Goal: Information Seeking & Learning: Learn about a topic

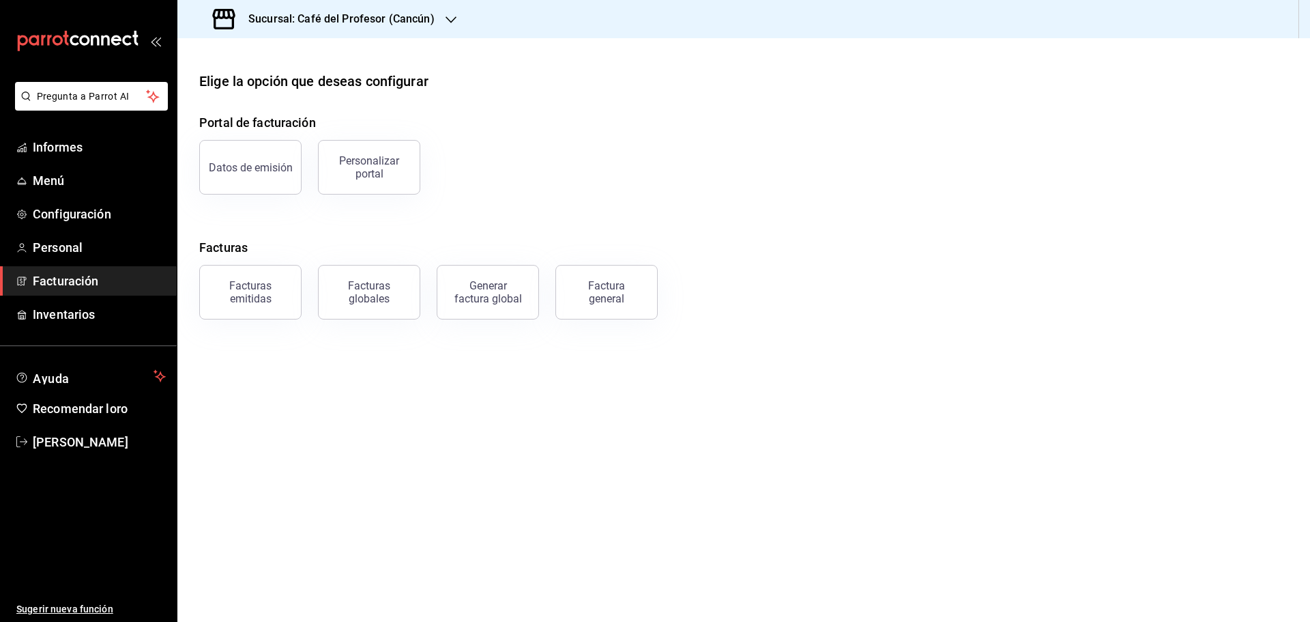
click at [300, 353] on main "Elige la opción que deseas configurar Portal de facturación Datos de emisión Pe…" at bounding box center [743, 329] width 1132 height 583
click at [447, 16] on icon "button" at bounding box center [450, 19] width 11 height 11
click at [301, 58] on font "Café del Profesor (Cancún)" at bounding box center [246, 58] width 117 height 11
drag, startPoint x: 387, startPoint y: 383, endPoint x: 368, endPoint y: 384, distance: 19.2
click at [386, 383] on main "Elige la opción que deseas configurar Portal de facturación Datos de emisión Pe…" at bounding box center [743, 329] width 1132 height 583
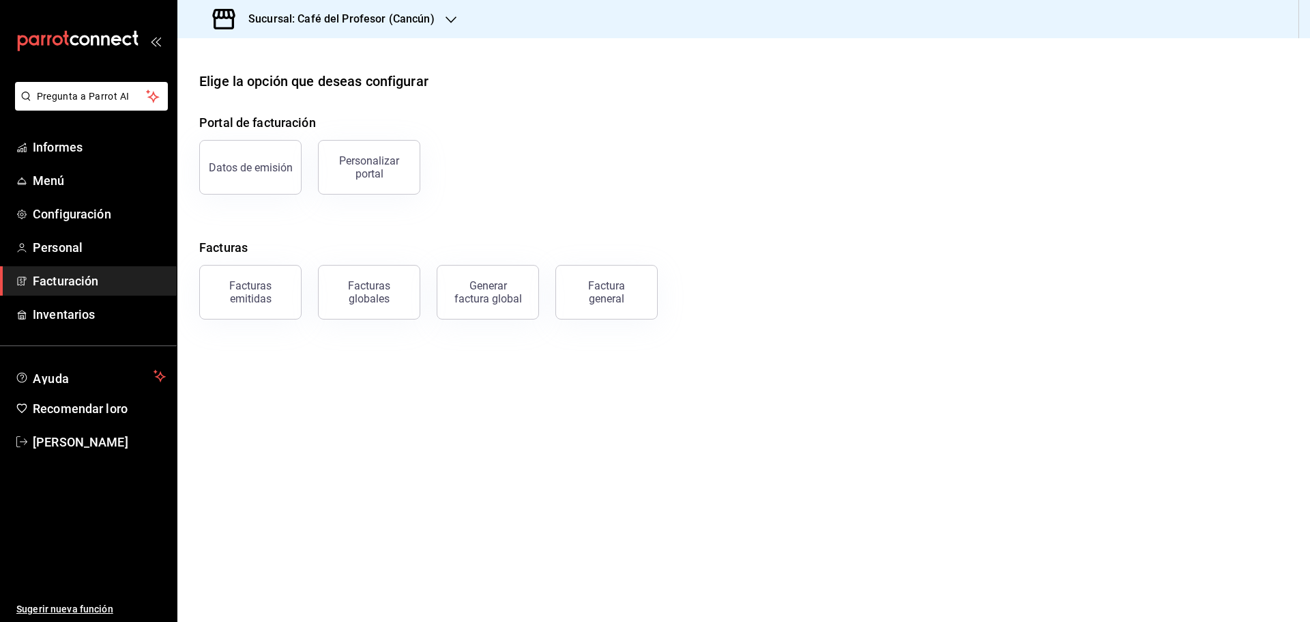
click at [71, 278] on font "Facturación" at bounding box center [65, 281] width 65 height 14
click at [59, 143] on font "Informes" at bounding box center [58, 147] width 50 height 14
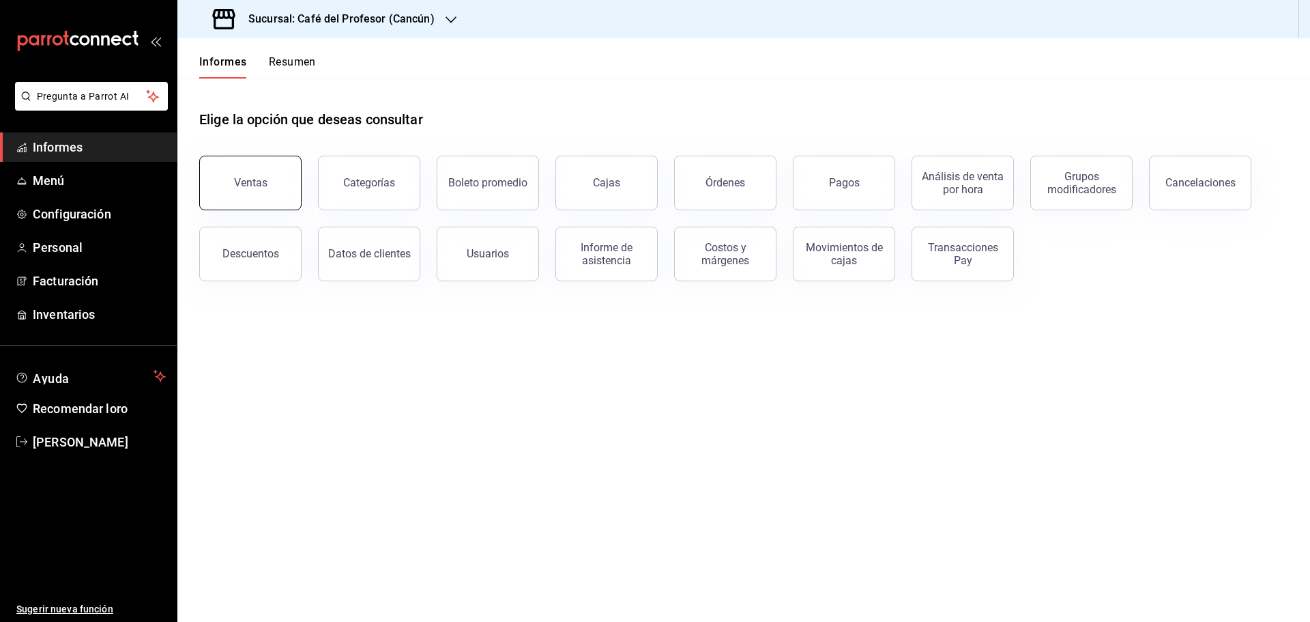
click at [242, 188] on font "Ventas" at bounding box center [250, 182] width 33 height 13
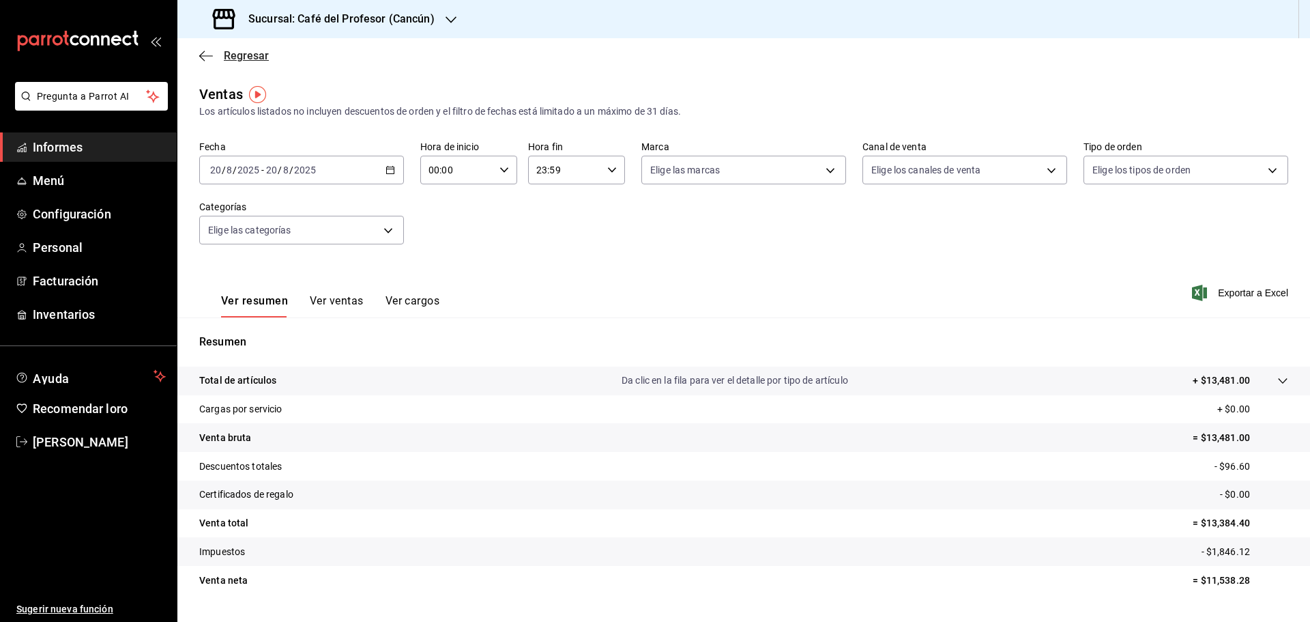
click at [236, 58] on font "Regresar" at bounding box center [246, 55] width 45 height 13
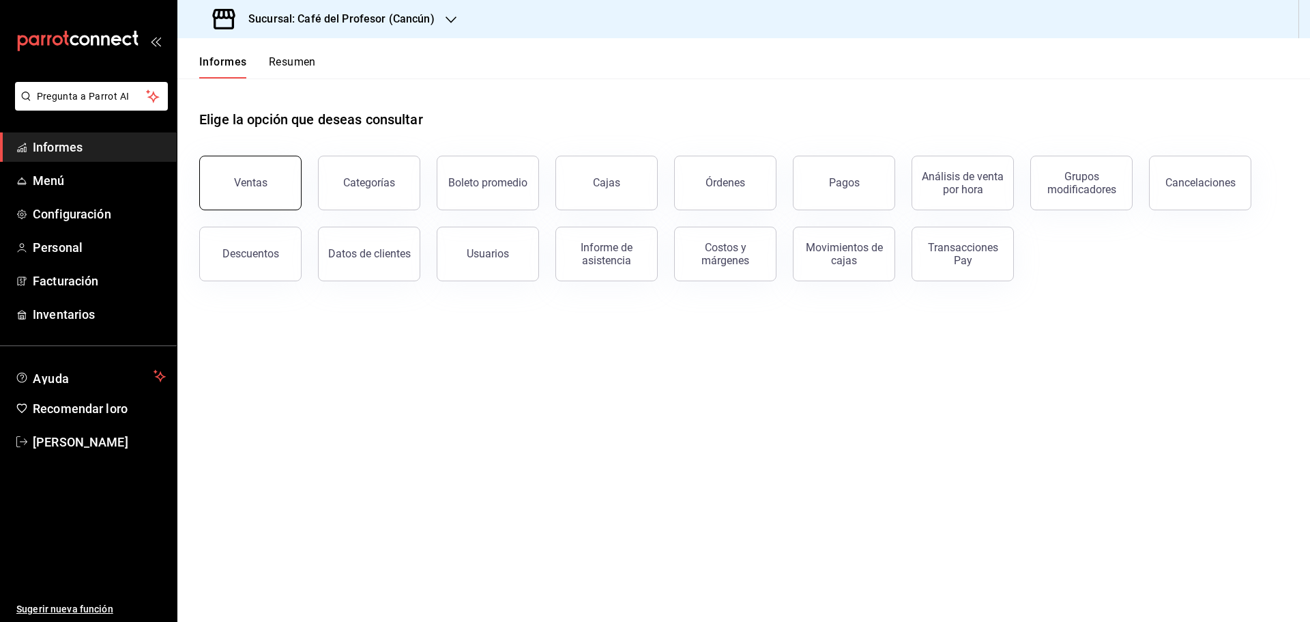
click at [257, 188] on font "Ventas" at bounding box center [250, 182] width 33 height 13
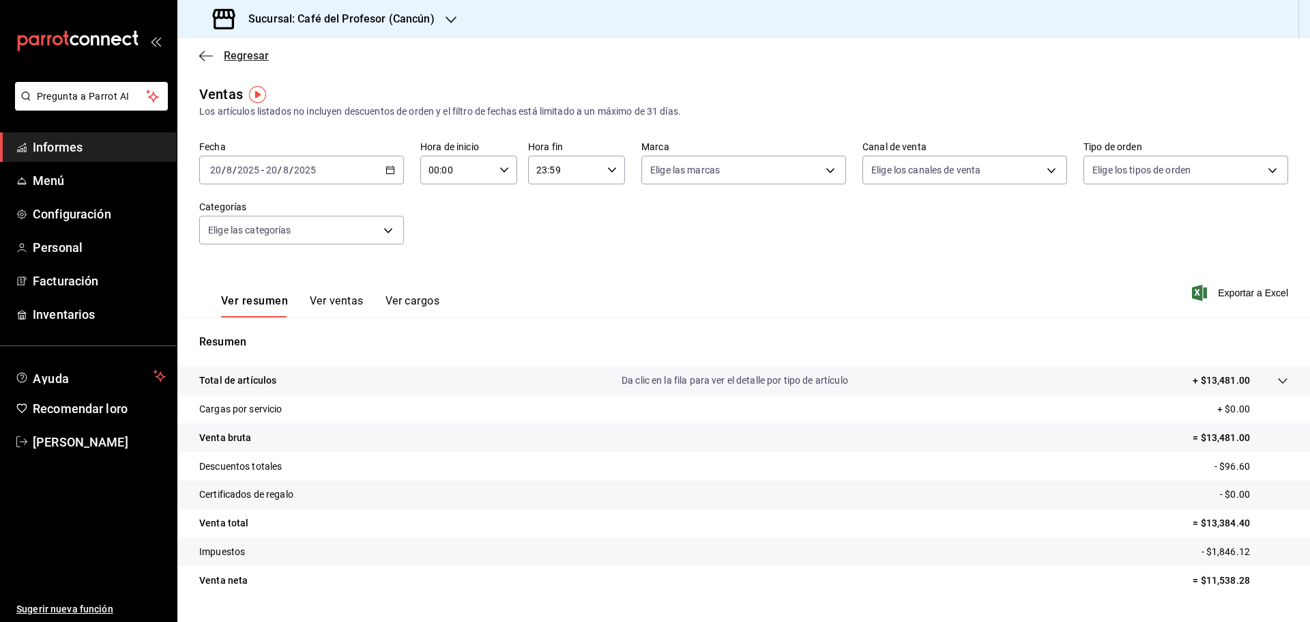
click at [210, 58] on icon "button" at bounding box center [206, 56] width 14 height 12
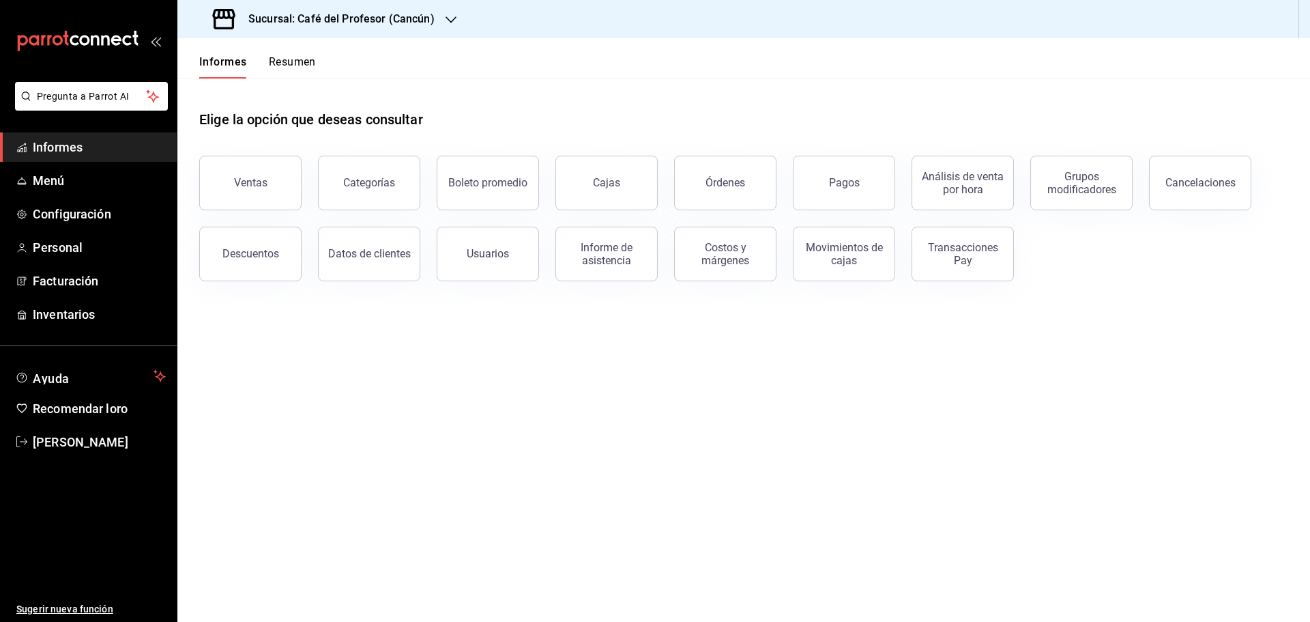
click at [57, 145] on font "Informes" at bounding box center [58, 147] width 50 height 14
click at [98, 491] on ul "Sugerir nueva función" at bounding box center [88, 539] width 177 height 166
click at [53, 177] on font "Menú" at bounding box center [49, 180] width 32 height 14
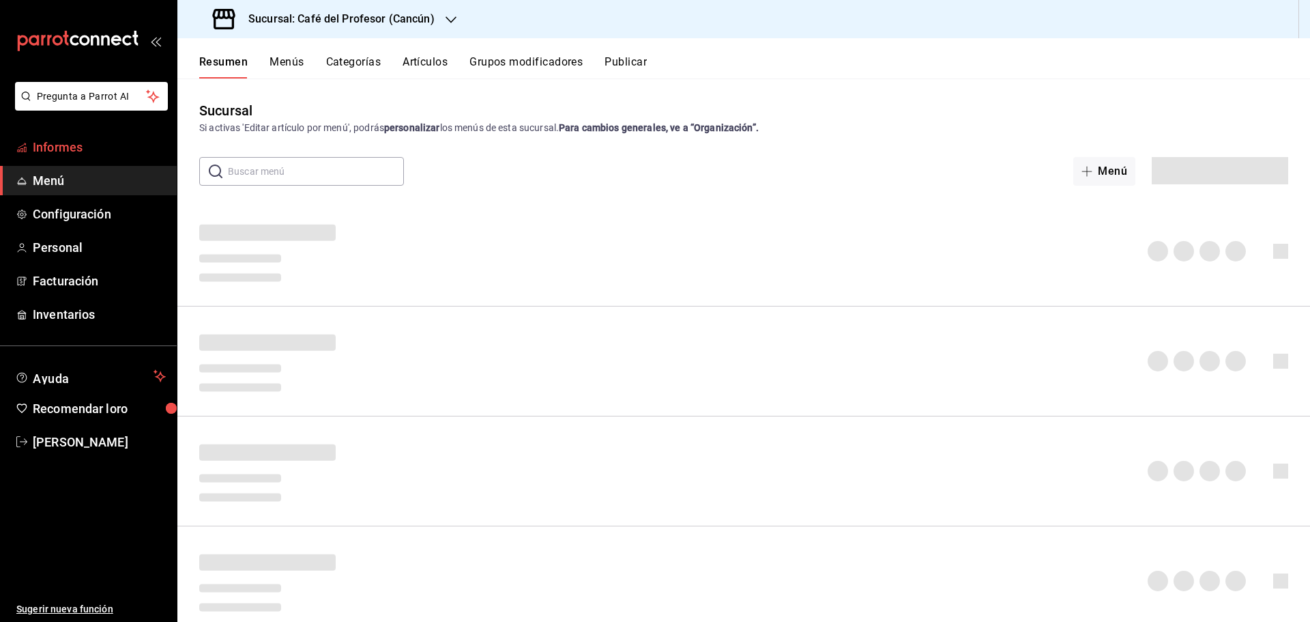
click at [59, 147] on font "Informes" at bounding box center [58, 147] width 50 height 14
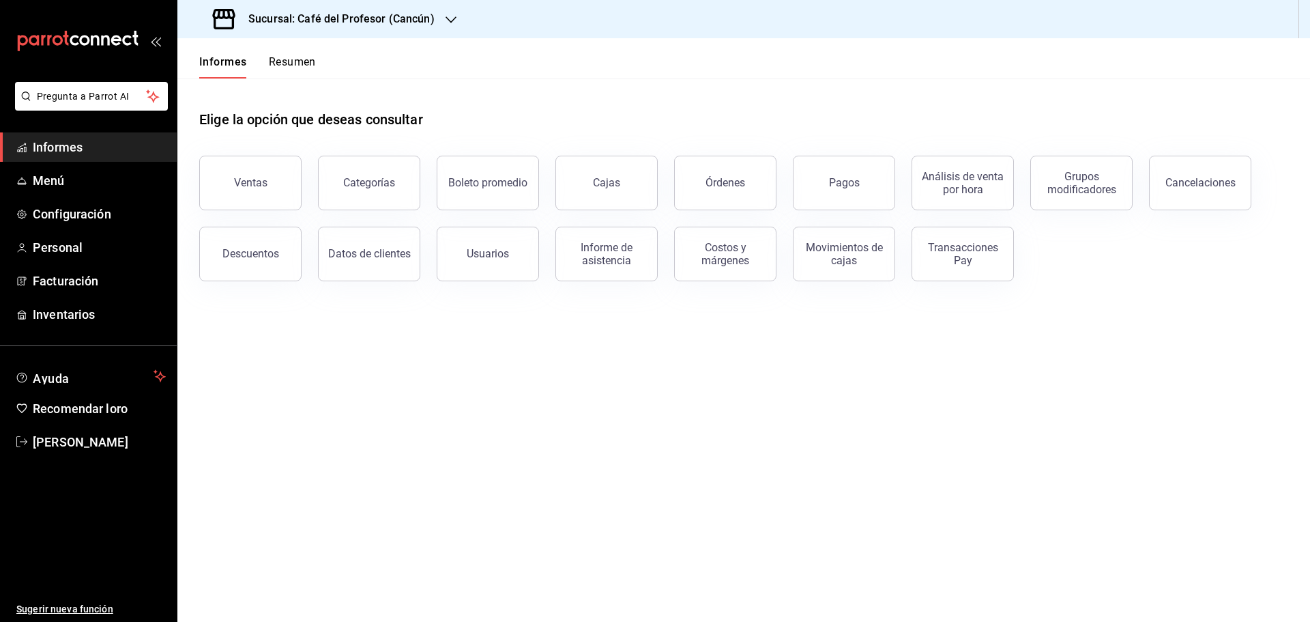
click at [59, 147] on font "Informes" at bounding box center [58, 147] width 50 height 14
click at [236, 250] on font "Descuentos" at bounding box center [250, 253] width 57 height 13
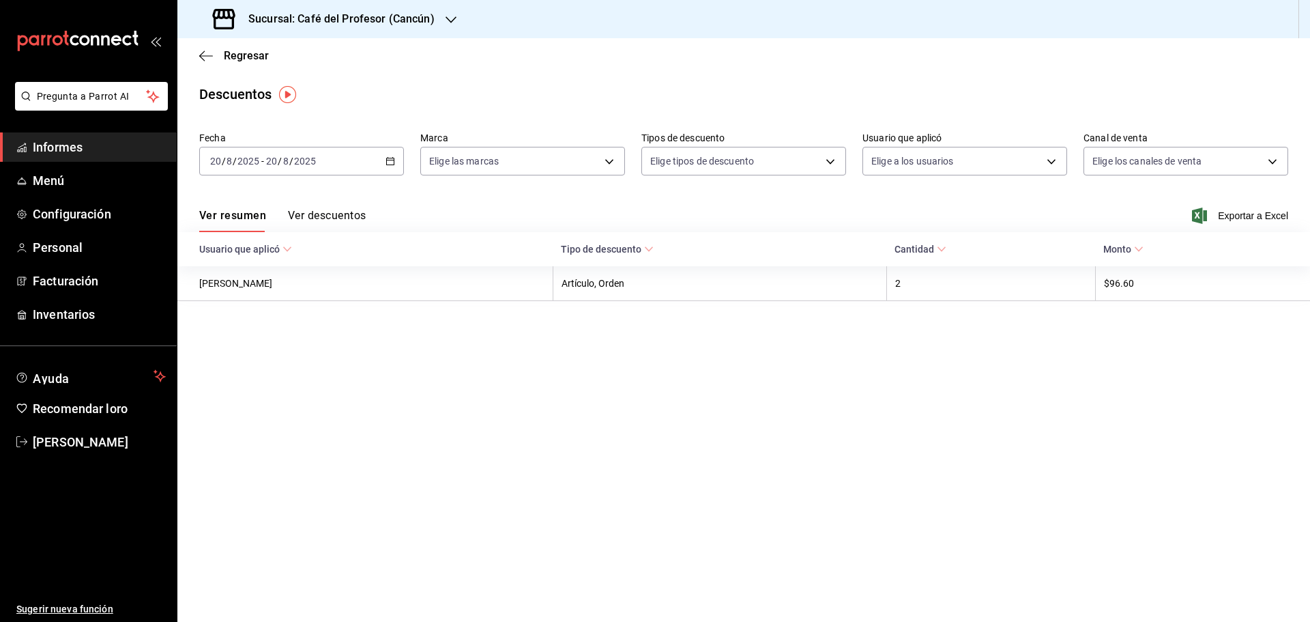
click at [384, 162] on div "[DATE] [DATE] - [DATE] [DATE]" at bounding box center [301, 161] width 205 height 29
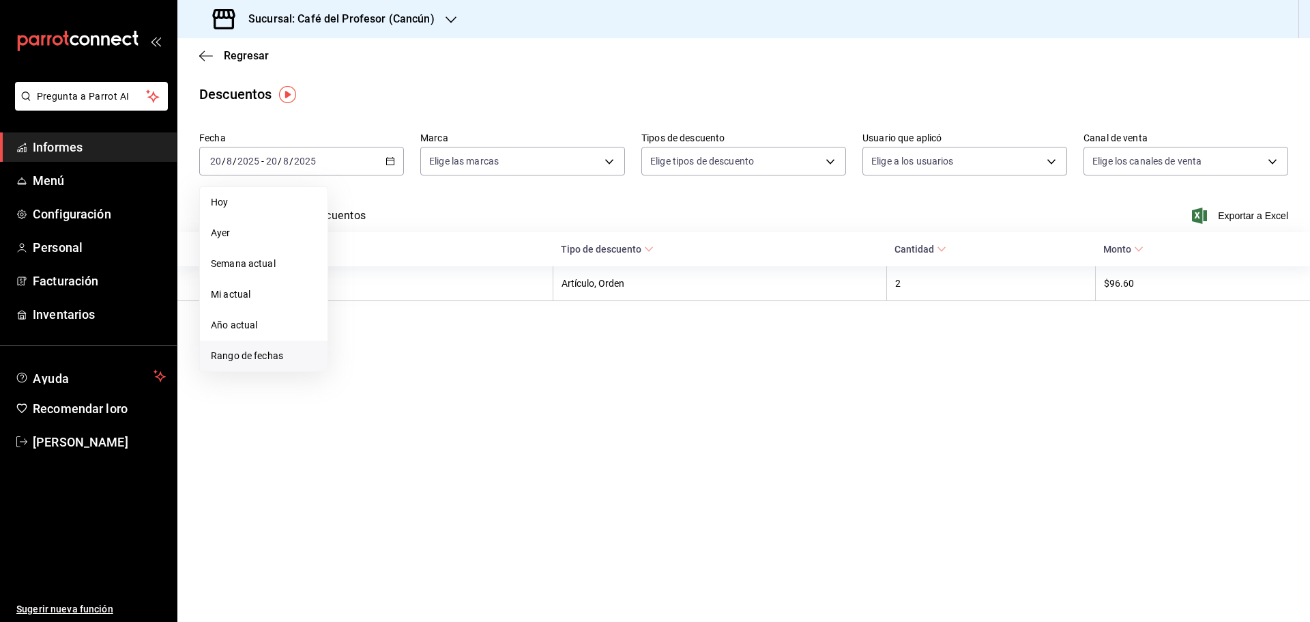
click at [227, 356] on font "Rango de fechas" at bounding box center [247, 355] width 72 height 11
click at [450, 250] on button "1" at bounding box center [453, 251] width 24 height 25
click at [453, 315] on font "15" at bounding box center [453, 312] width 9 height 10
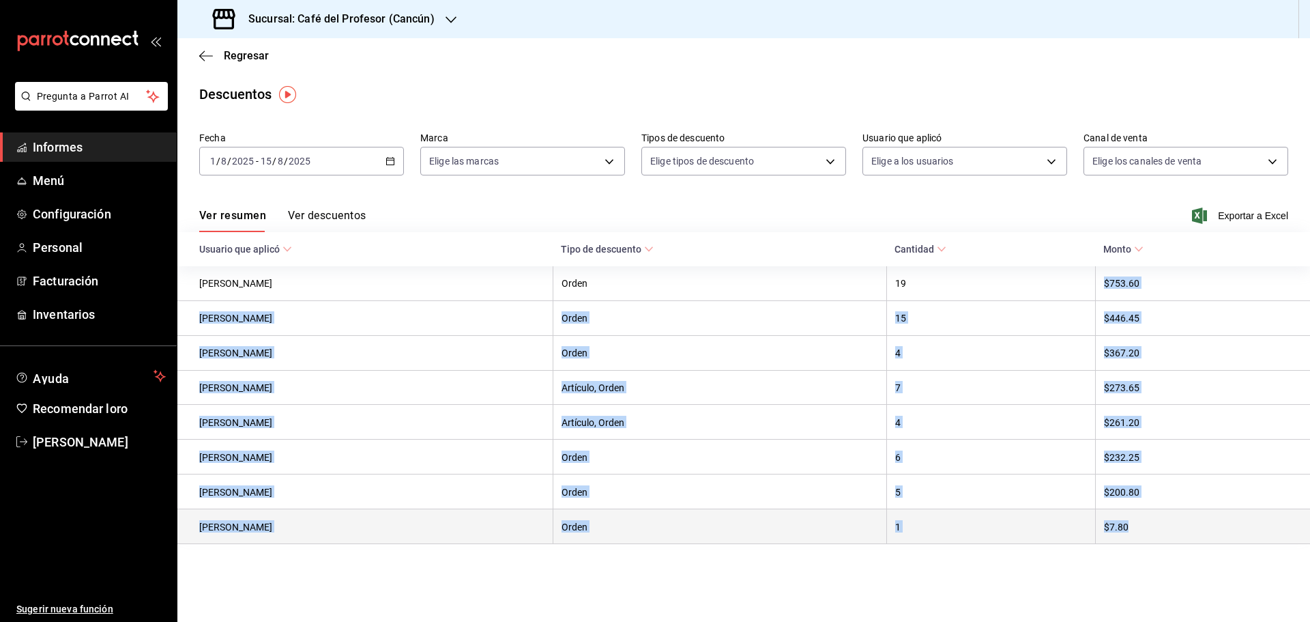
drag, startPoint x: 1116, startPoint y: 275, endPoint x: 1166, endPoint y: 538, distance: 267.3
click at [1166, 538] on tbody "[PERSON_NAME] Orden 19 $753.60 [PERSON_NAME] Orden 15 $446.45 [PERSON_NAME] Ord…" at bounding box center [743, 405] width 1132 height 278
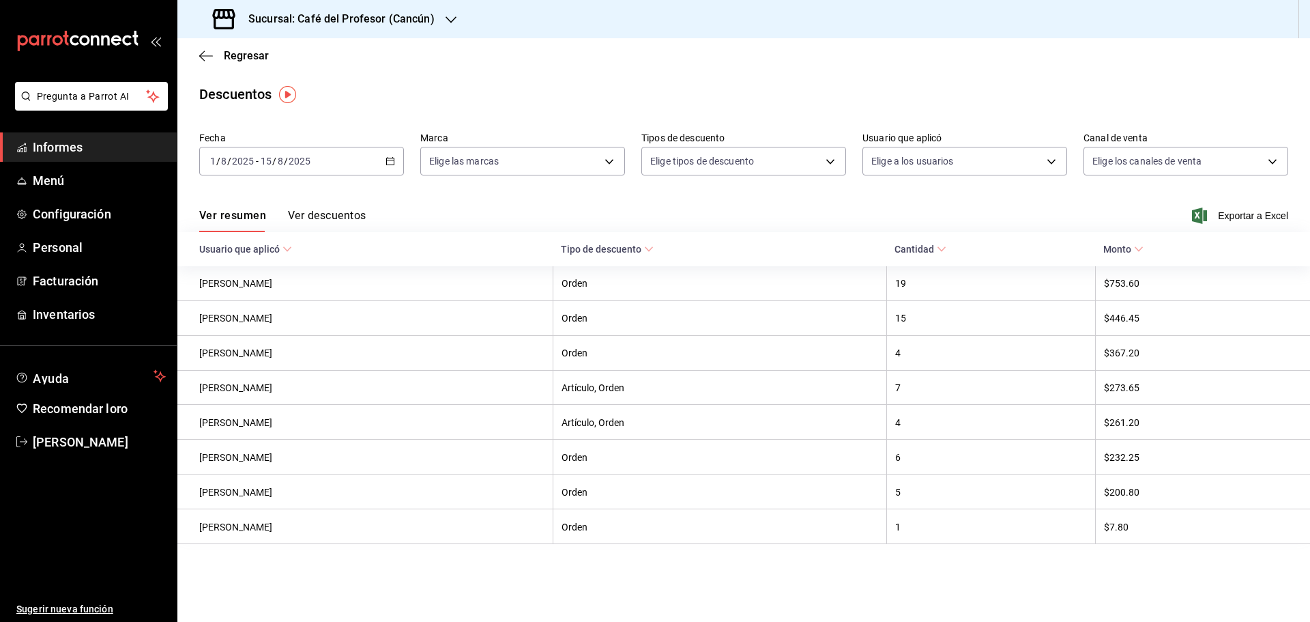
click at [443, 554] on main "Regresar Descuentos Fecha [DATE] [DATE] - [DATE] [DATE] Marca Elige las marcas …" at bounding box center [743, 329] width 1132 height 583
click at [451, 23] on icon "button" at bounding box center [450, 19] width 11 height 11
click at [283, 57] on font "Café del Profesor (Cancún)" at bounding box center [246, 58] width 117 height 11
click at [438, 21] on div "Sucursal: Café del Profesor (Cancún)" at bounding box center [325, 19] width 274 height 38
click at [240, 96] on span "Café del Profesor (Acanceh)" at bounding box center [248, 90] width 121 height 14
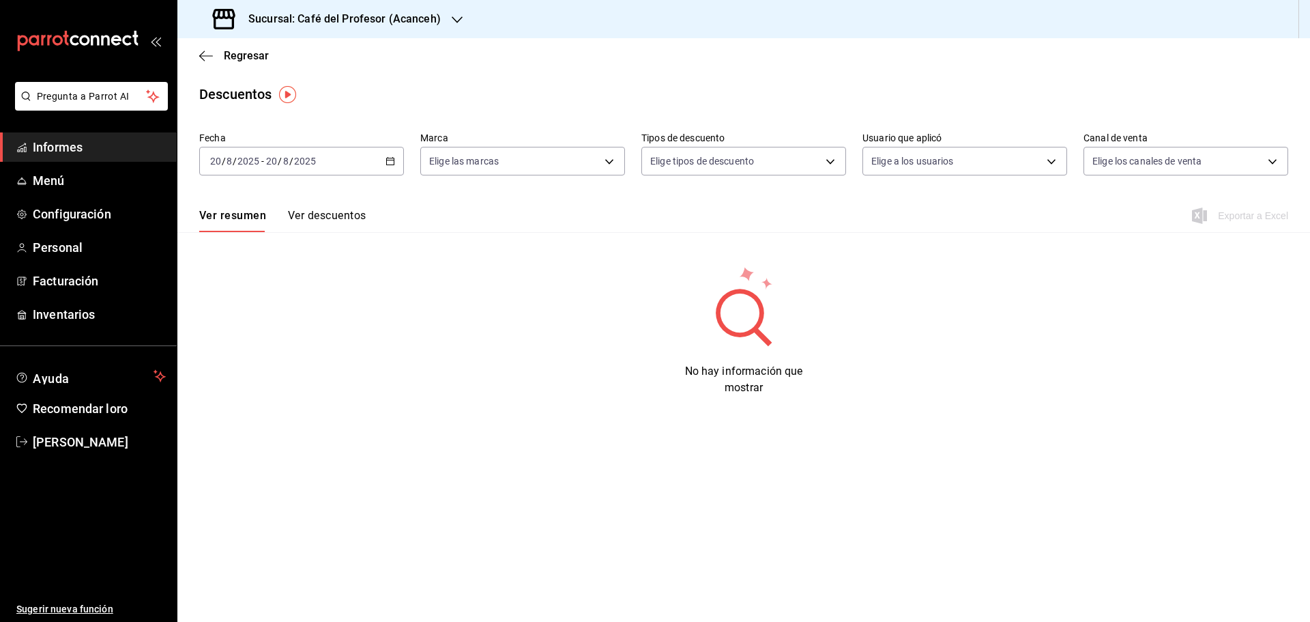
click at [394, 164] on \(Stroke\) "button" at bounding box center [390, 162] width 8 height 8
click at [229, 353] on font "Rango de fechas" at bounding box center [247, 355] width 72 height 11
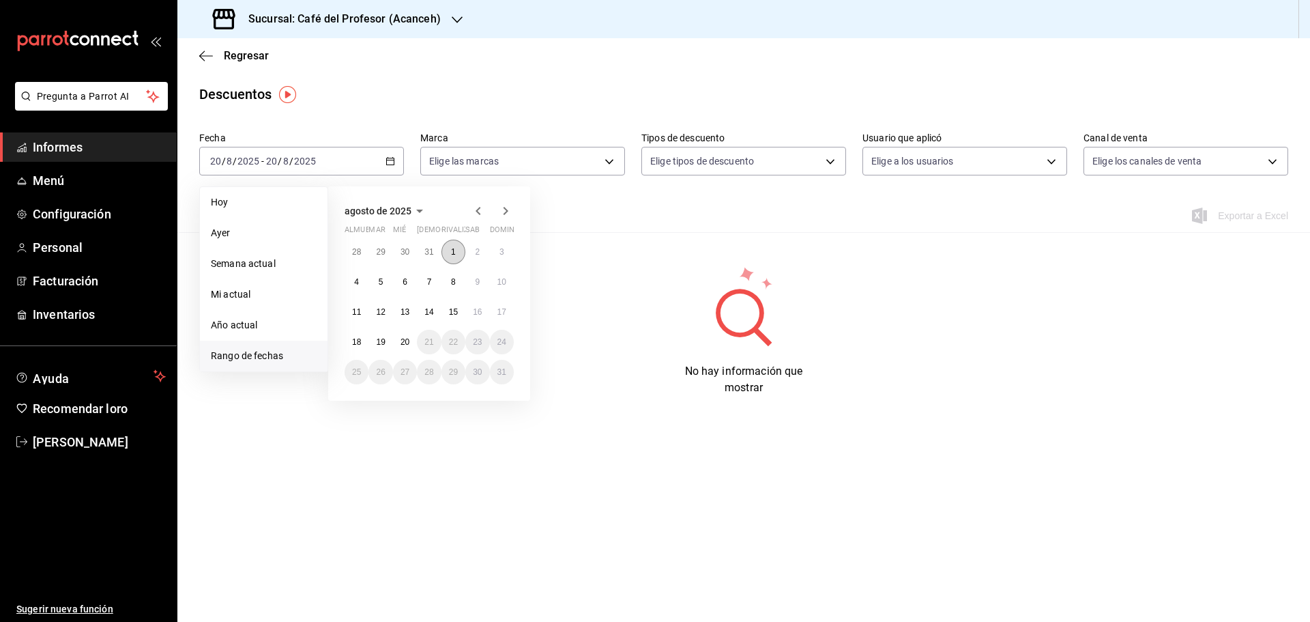
click at [451, 254] on font "1" at bounding box center [453, 252] width 5 height 10
click at [449, 310] on font "15" at bounding box center [453, 312] width 9 height 10
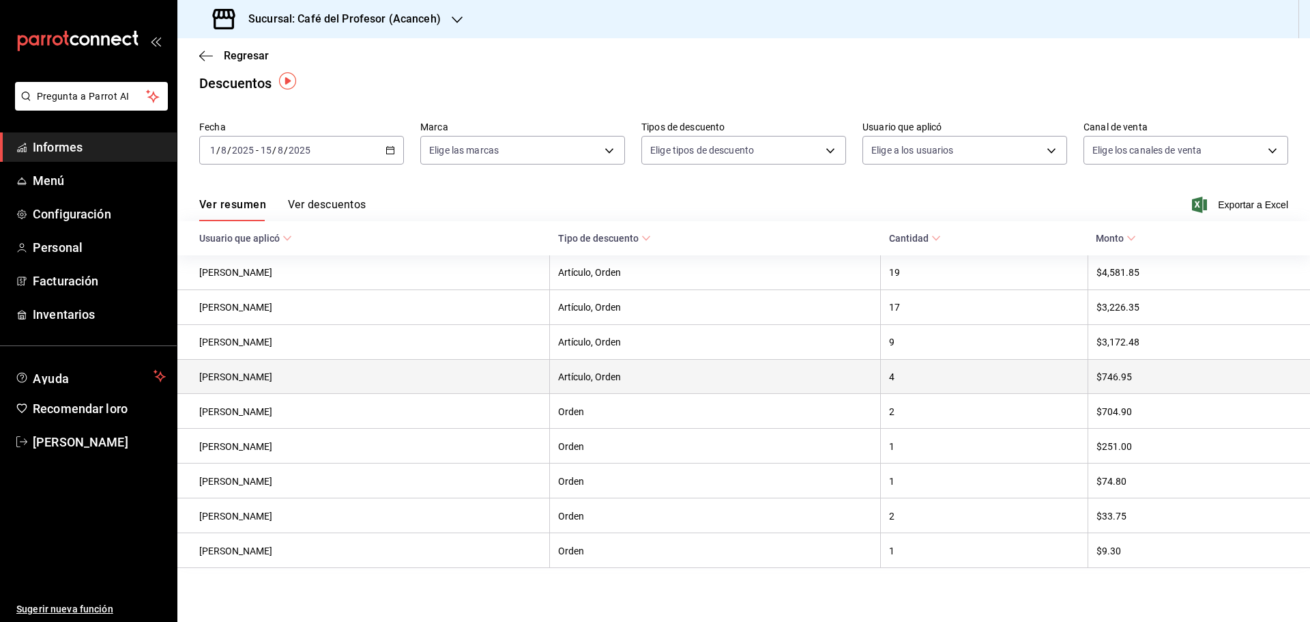
scroll to position [14, 0]
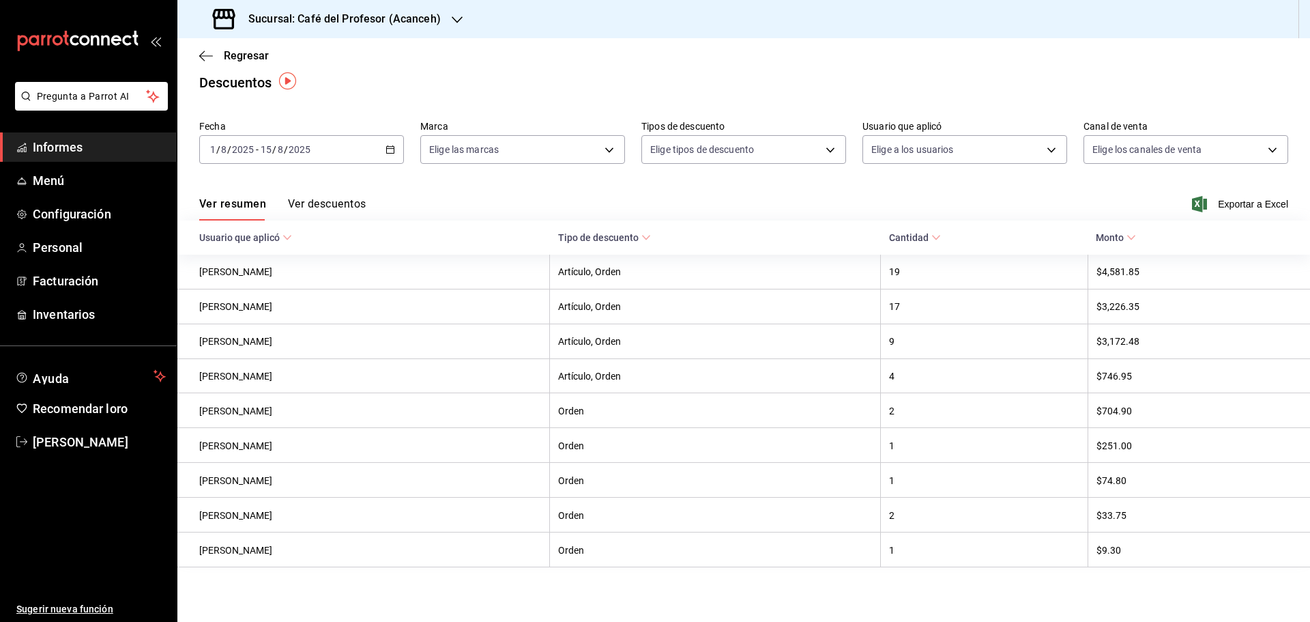
click at [320, 202] on font "Ver descuentos" at bounding box center [327, 203] width 78 height 13
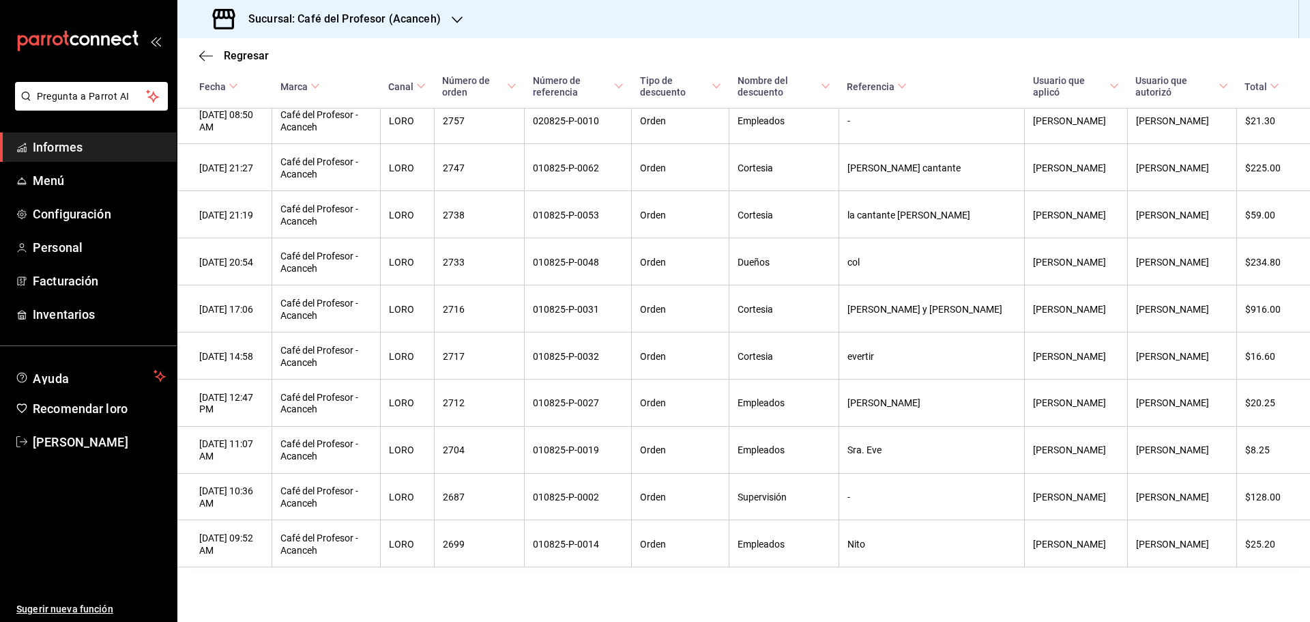
scroll to position [2386, 0]
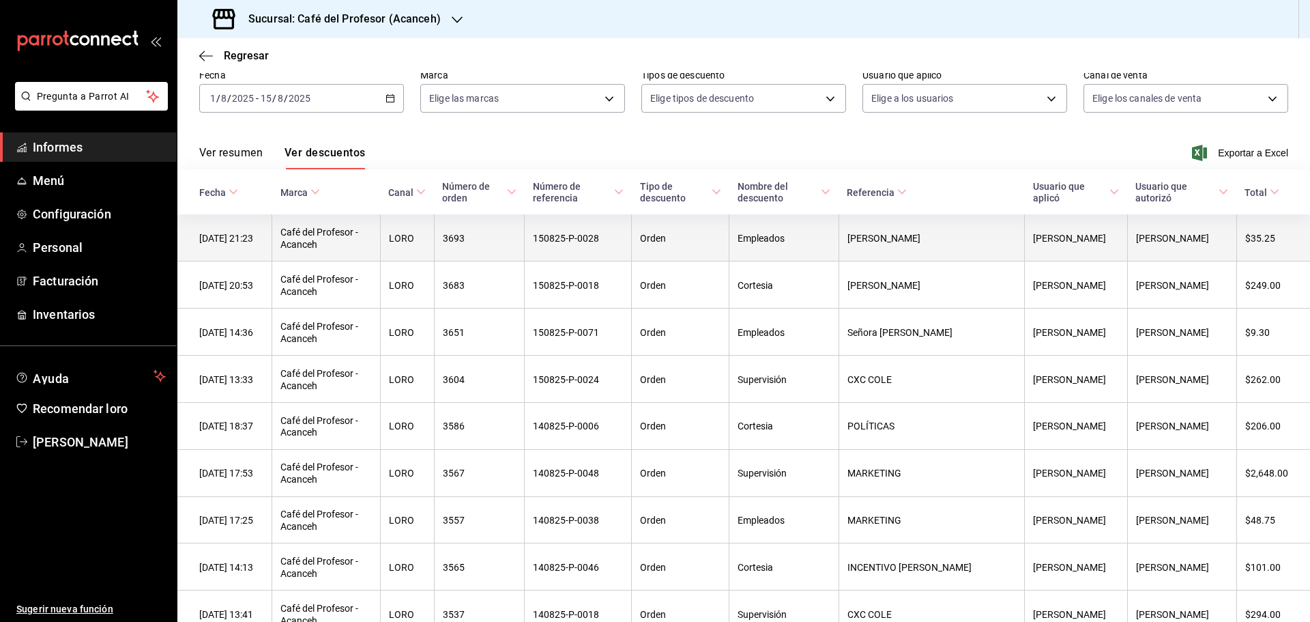
scroll to position [136, 0]
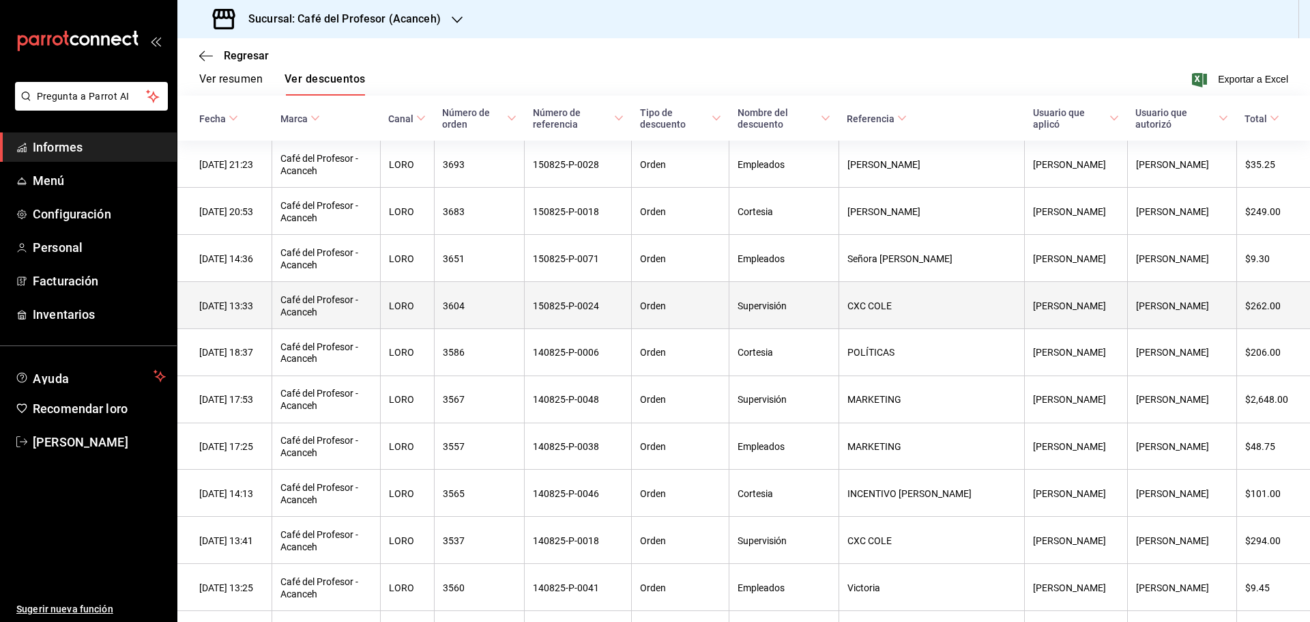
click at [950, 303] on th "CXC COLE" at bounding box center [931, 304] width 186 height 47
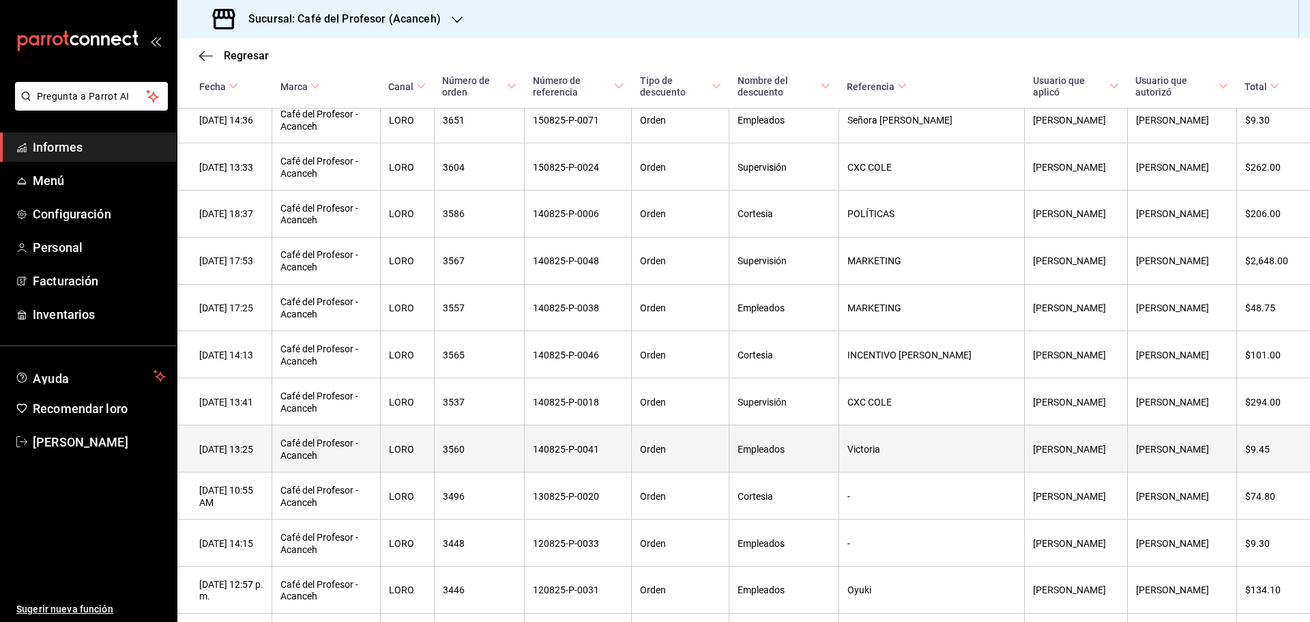
scroll to position [341, 0]
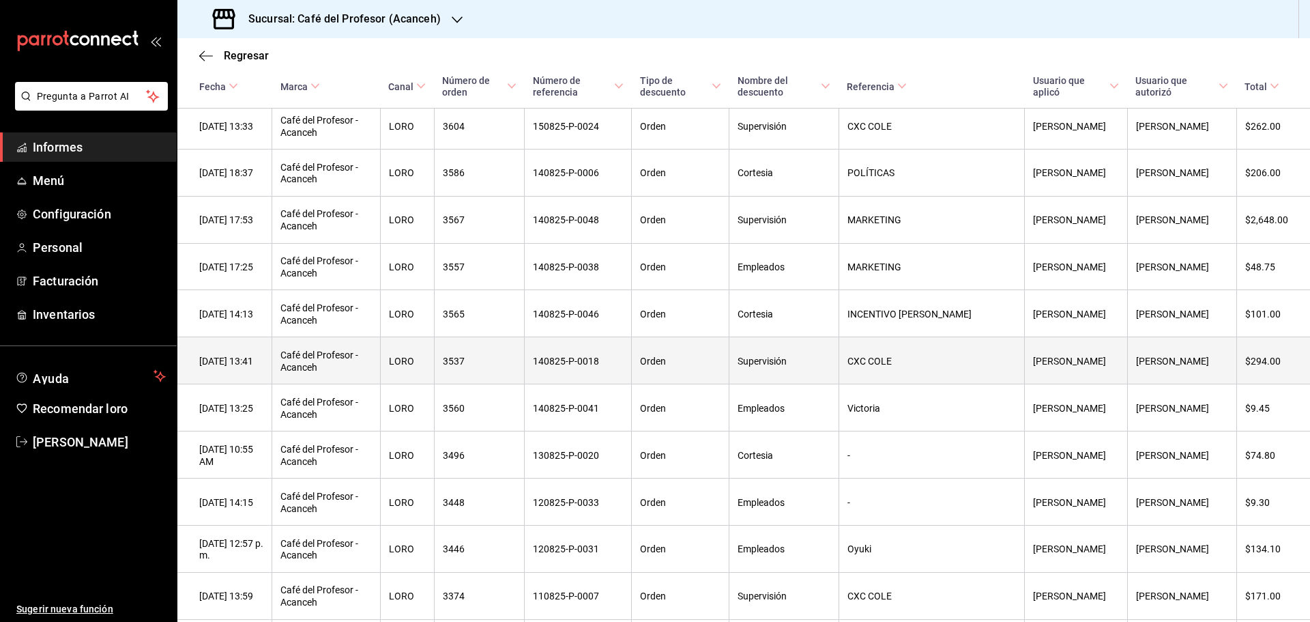
click at [919, 371] on th "CXC COLE" at bounding box center [931, 360] width 186 height 47
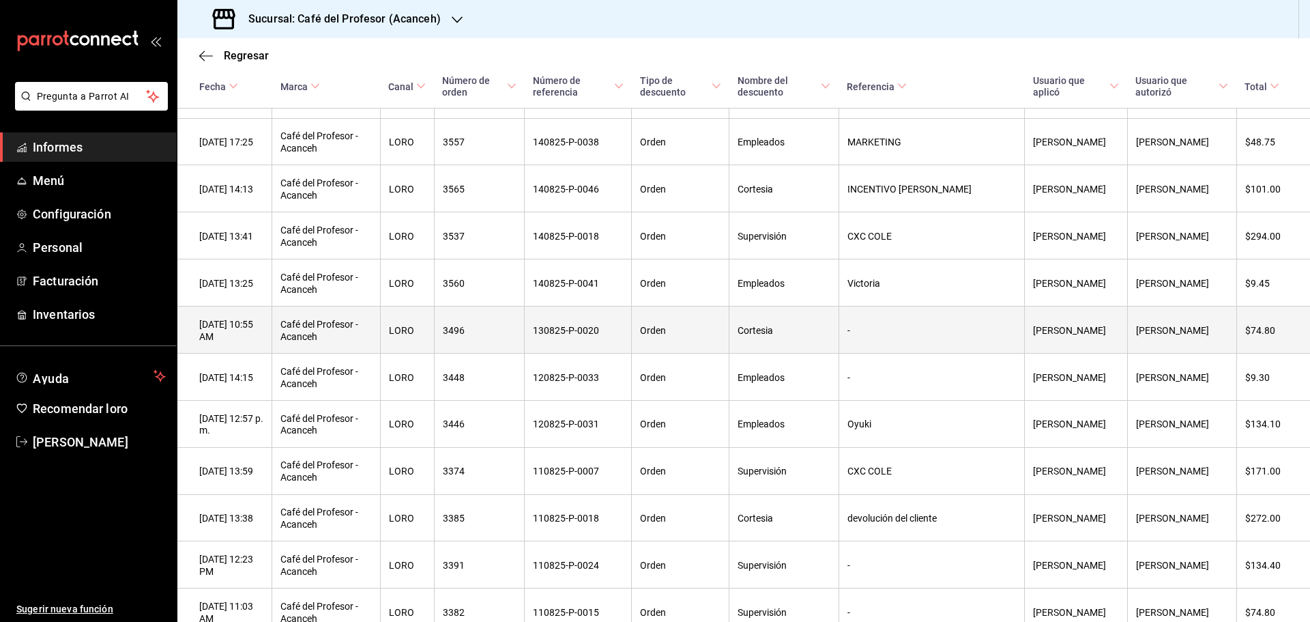
scroll to position [478, 0]
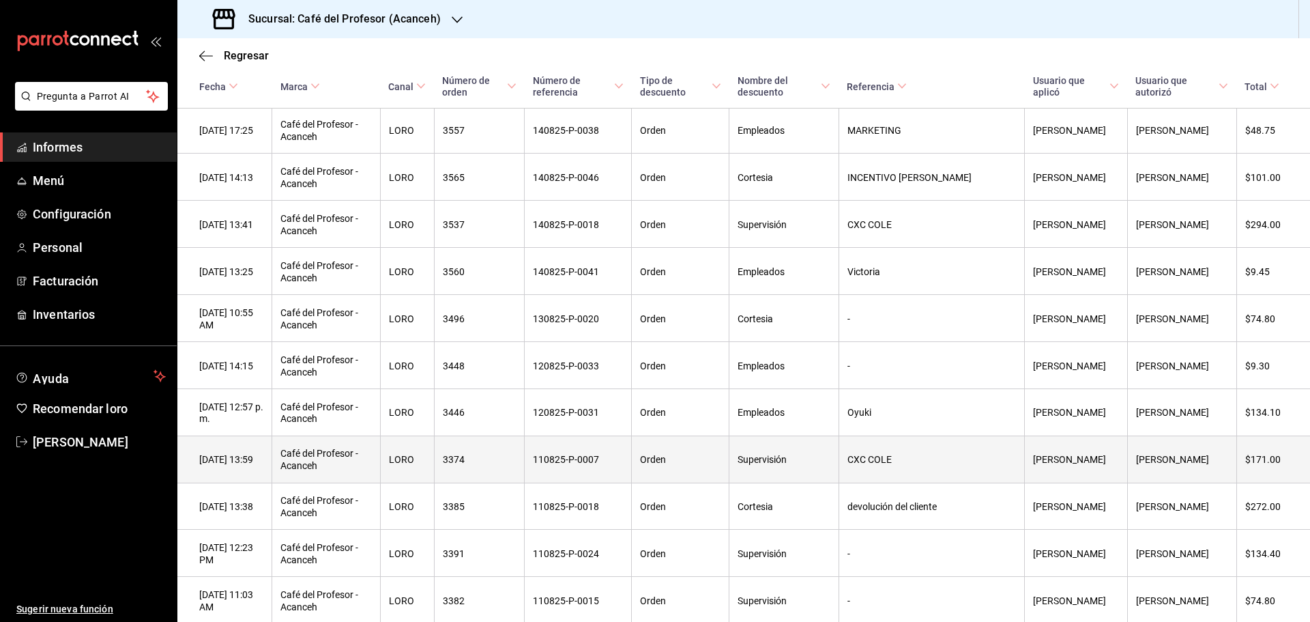
click at [926, 455] on th "CXC COLE" at bounding box center [931, 458] width 186 height 47
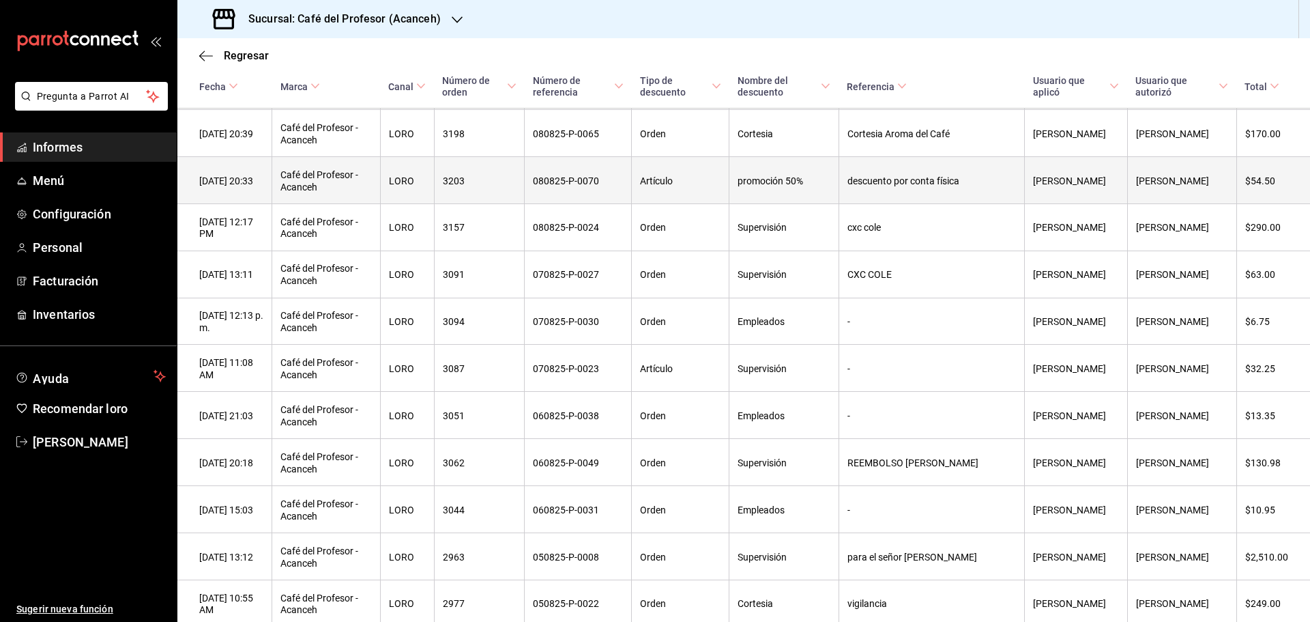
scroll to position [1433, 0]
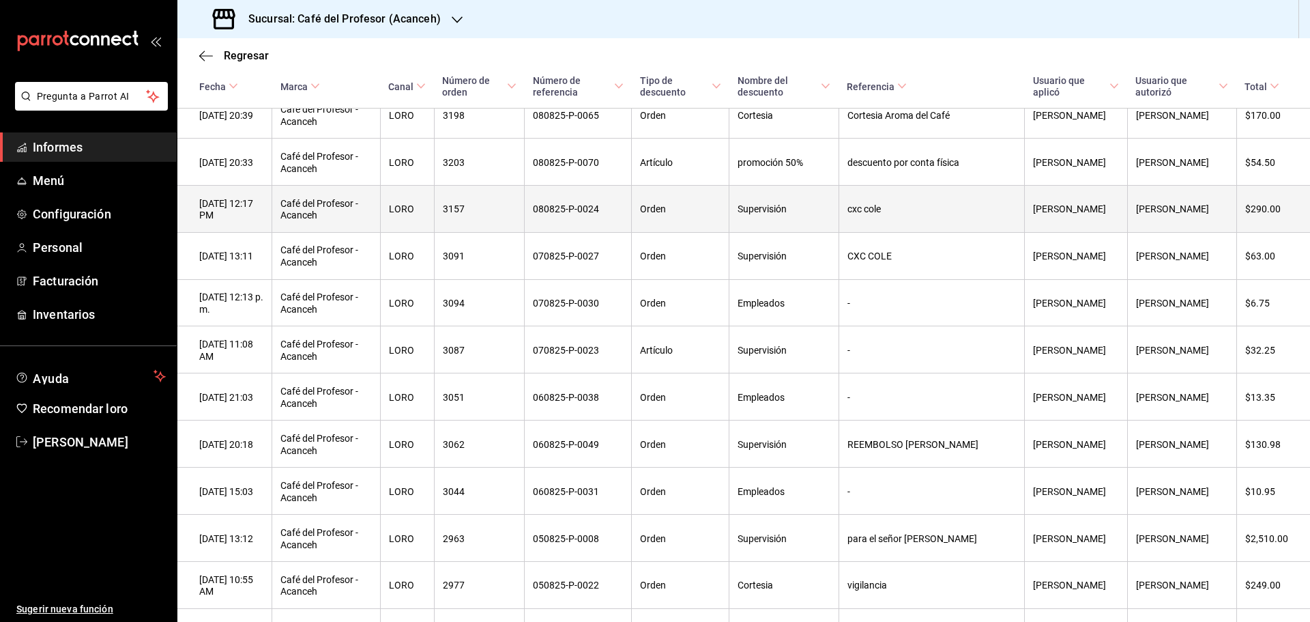
click at [920, 226] on th "cxc cole" at bounding box center [931, 208] width 186 height 47
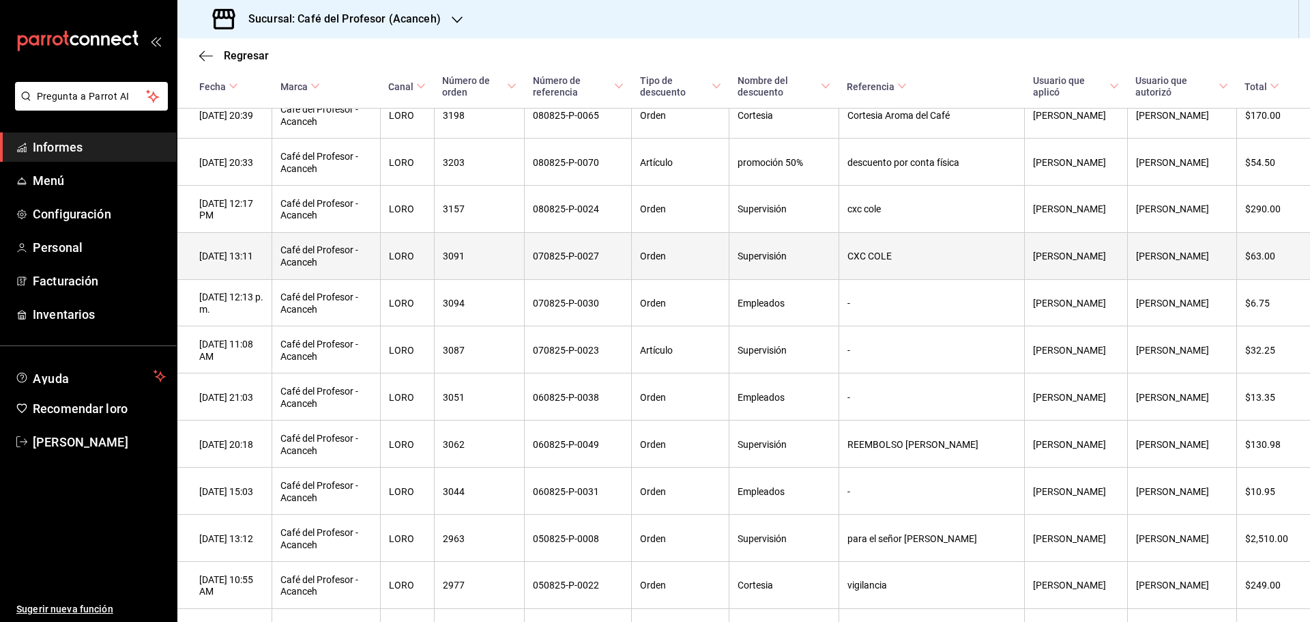
click at [892, 262] on font "CXC COLE" at bounding box center [869, 256] width 44 height 11
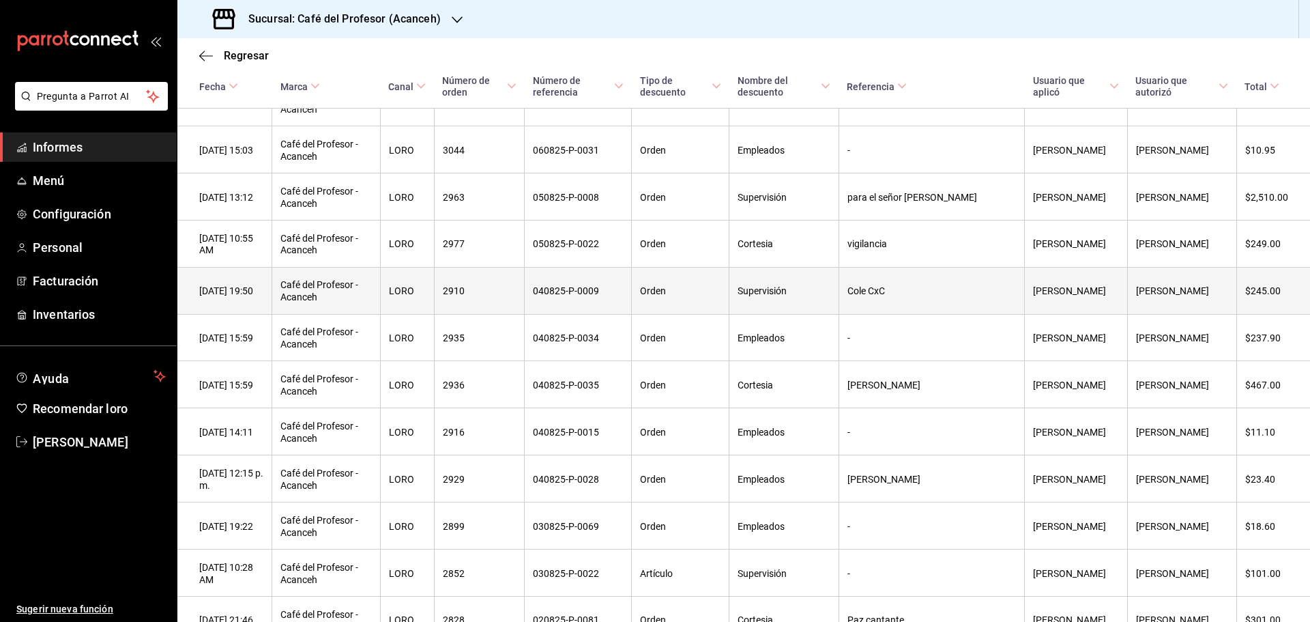
click at [941, 311] on th "Cole CxC" at bounding box center [931, 290] width 186 height 47
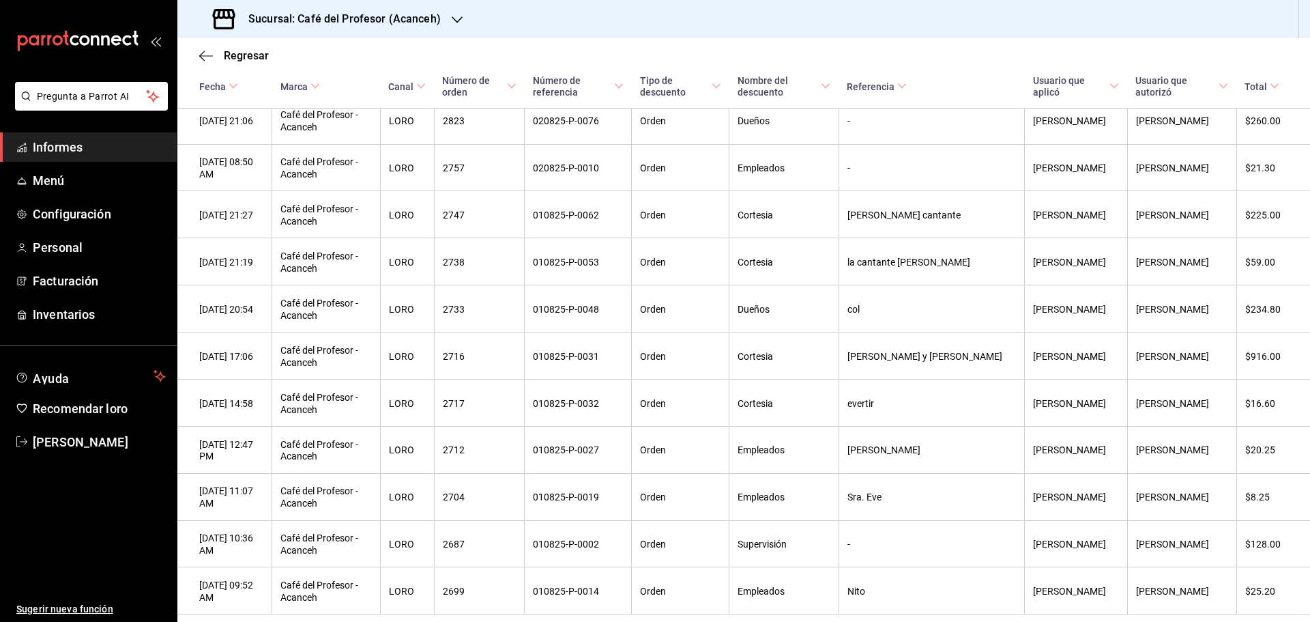
scroll to position [2386, 0]
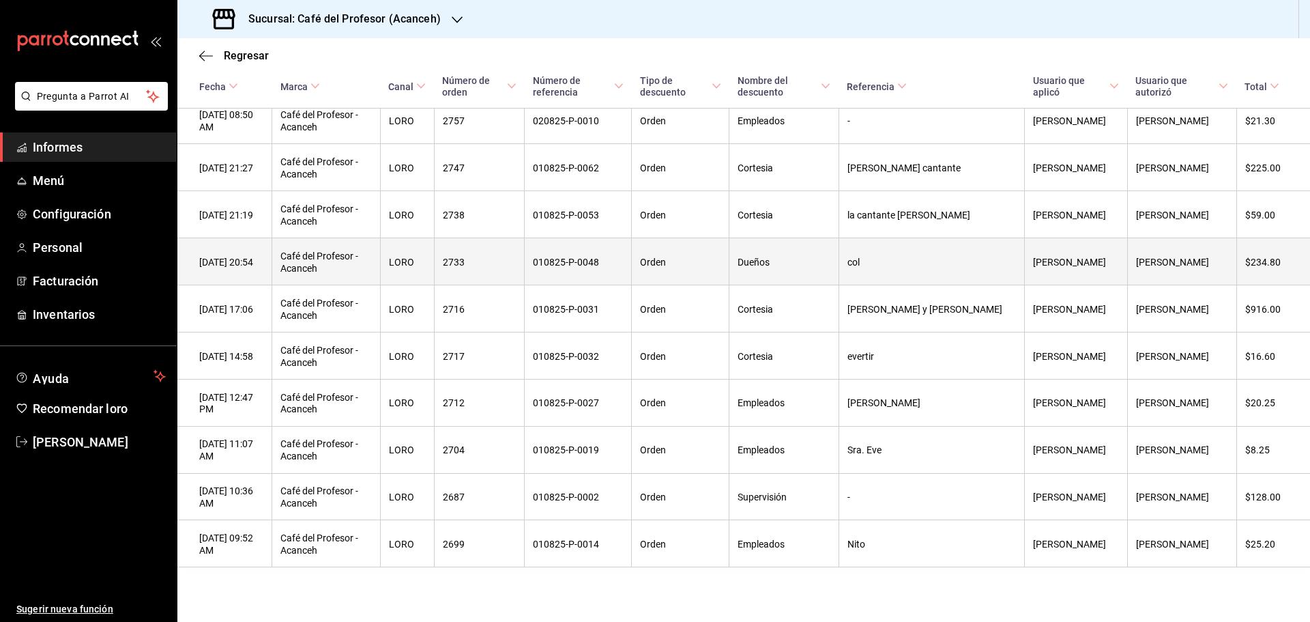
click at [925, 259] on th "col" at bounding box center [931, 261] width 186 height 47
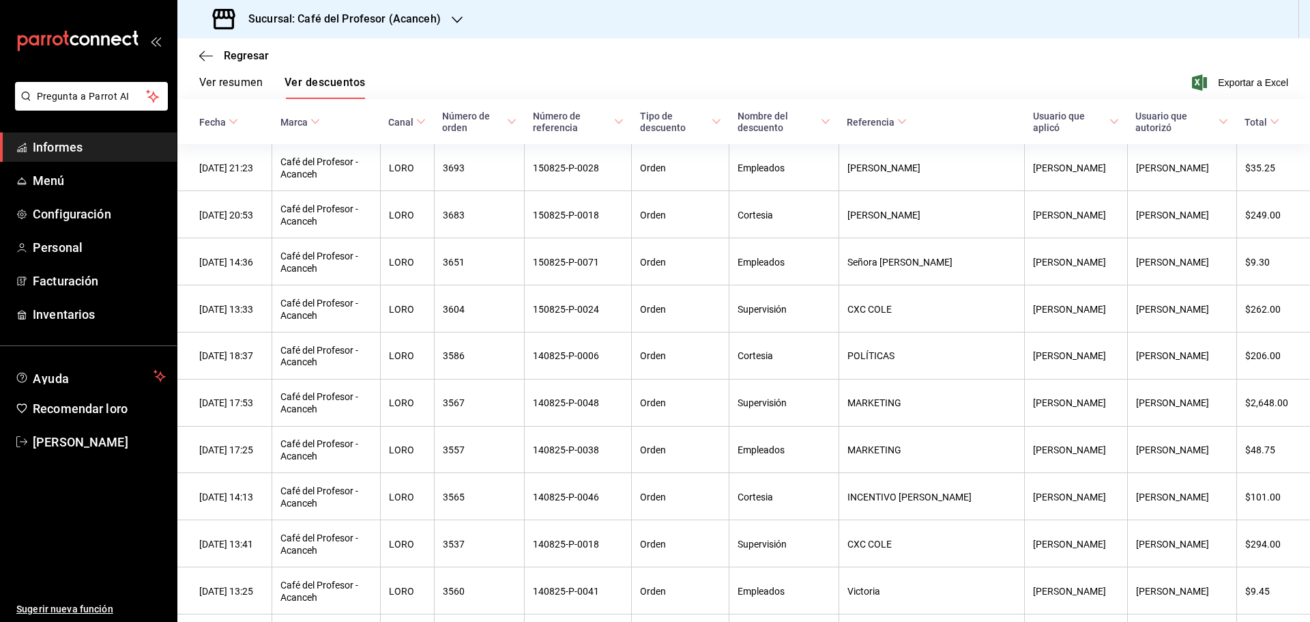
scroll to position [136, 0]
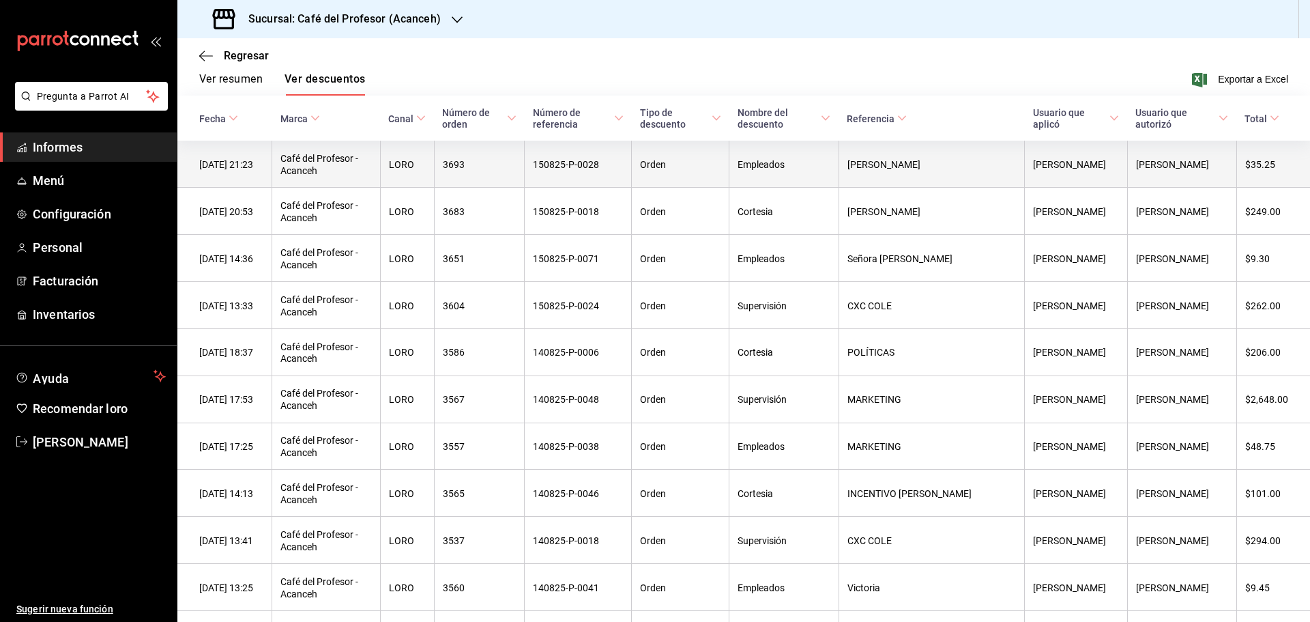
click at [899, 173] on th "[PERSON_NAME]" at bounding box center [931, 164] width 186 height 46
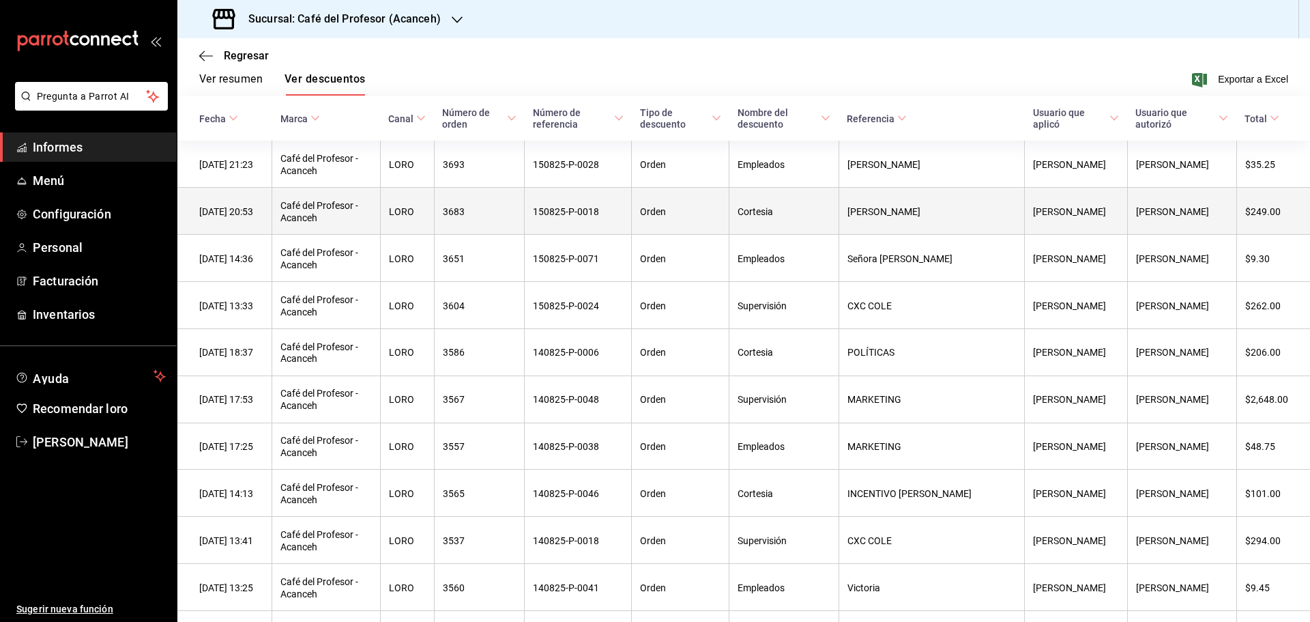
click at [920, 217] on font "[PERSON_NAME]" at bounding box center [883, 211] width 73 height 11
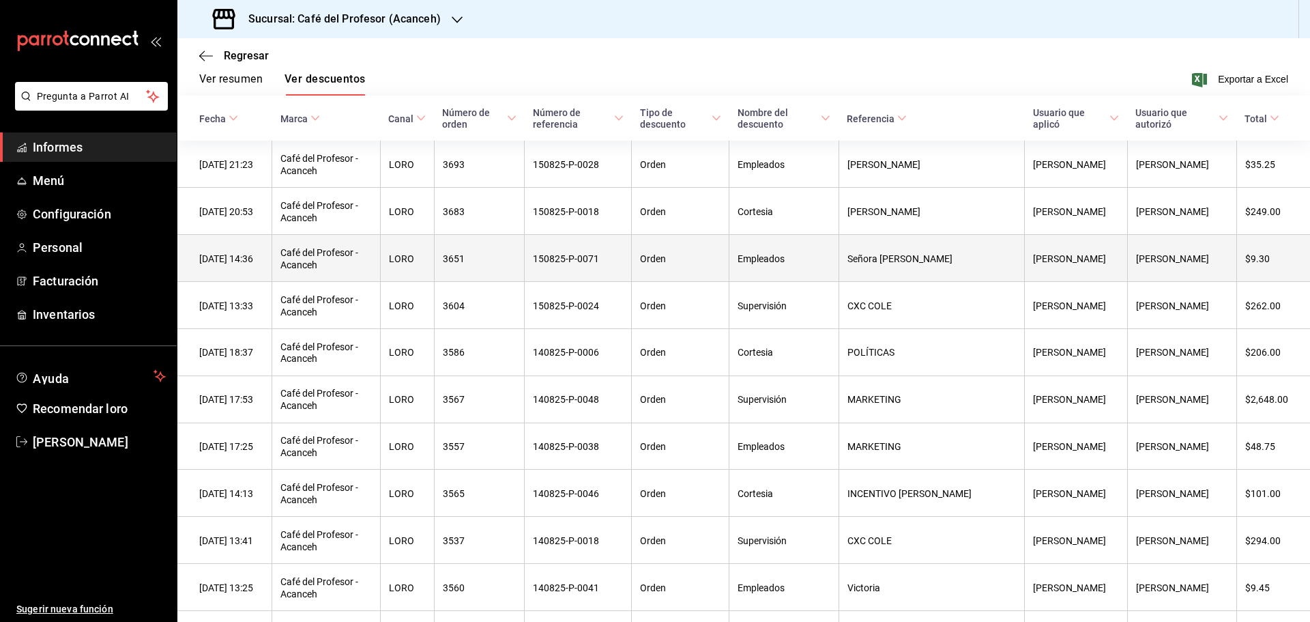
click at [919, 262] on font "Señora [PERSON_NAME]" at bounding box center [899, 258] width 105 height 11
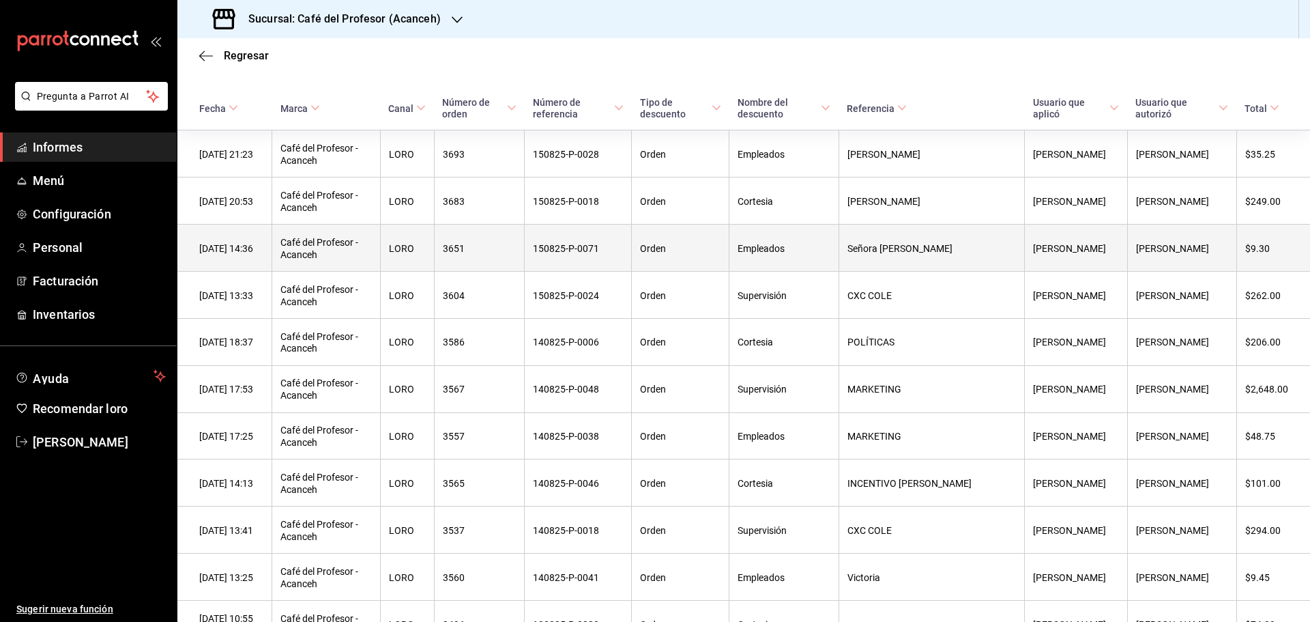
scroll to position [273, 0]
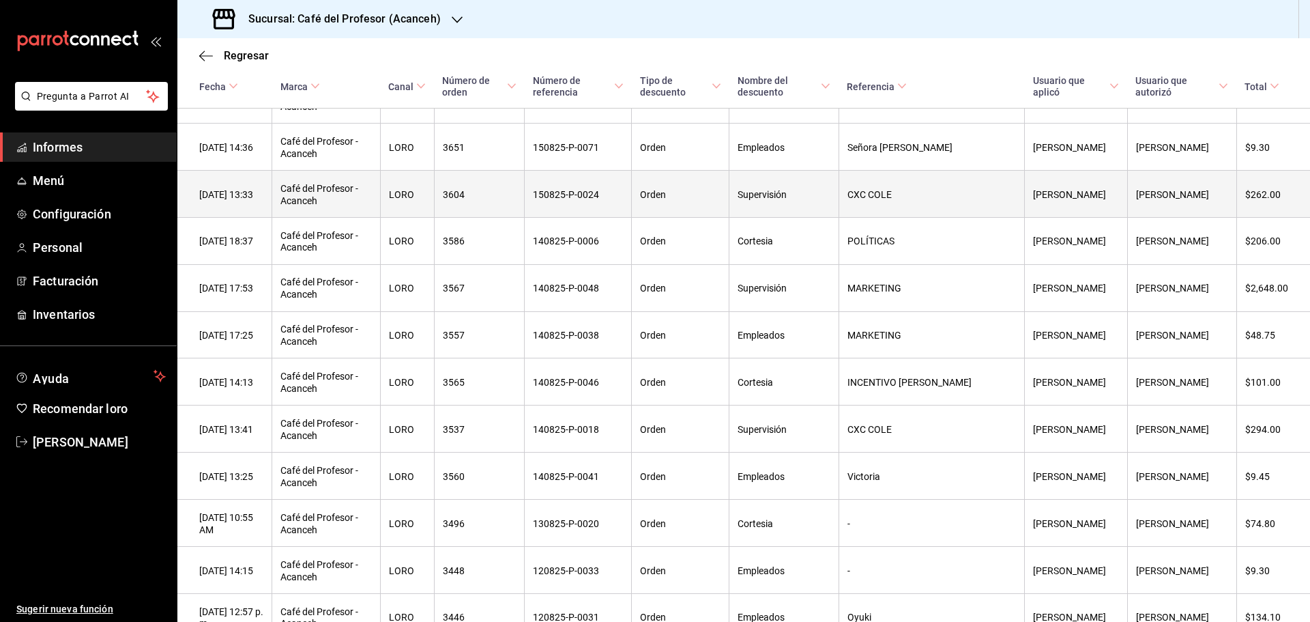
click at [922, 203] on th "CXC COLE" at bounding box center [931, 193] width 186 height 47
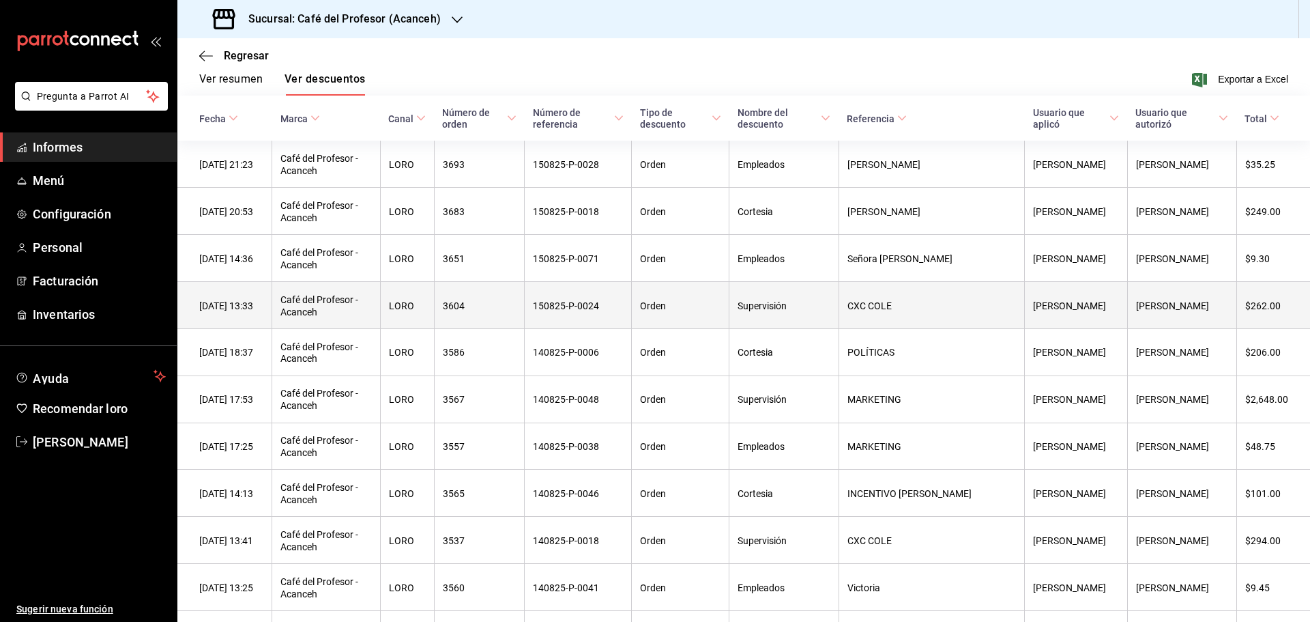
scroll to position [205, 0]
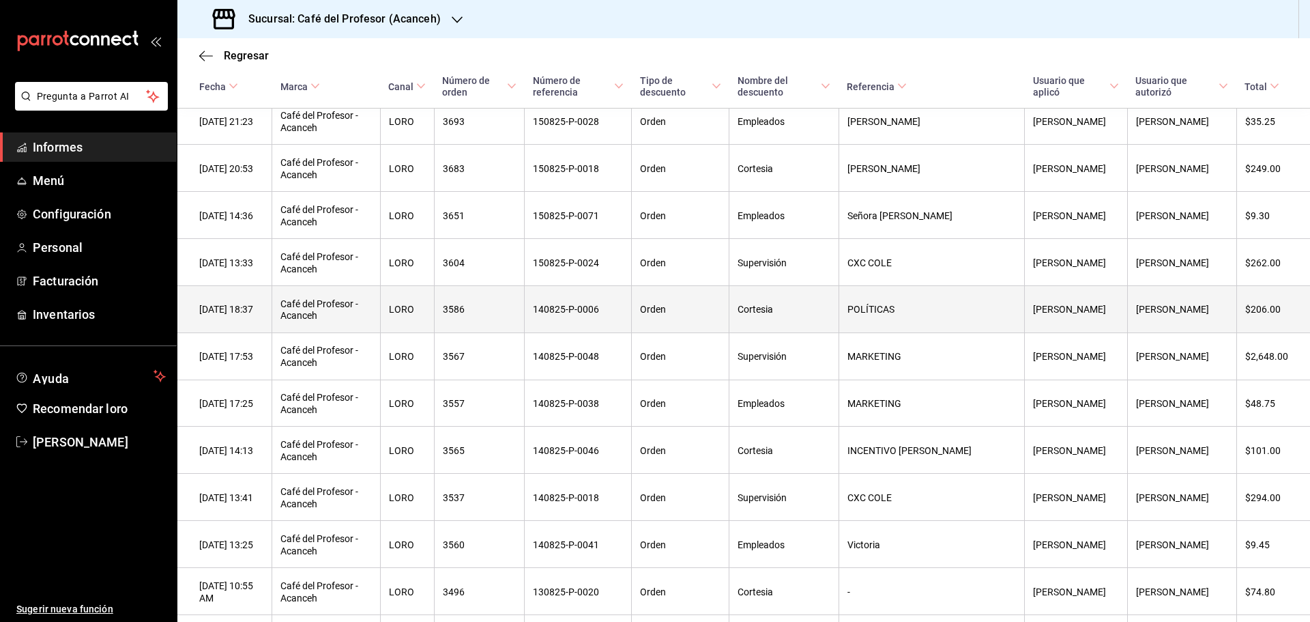
click at [894, 310] on font "POLÍTICAS" at bounding box center [870, 309] width 47 height 11
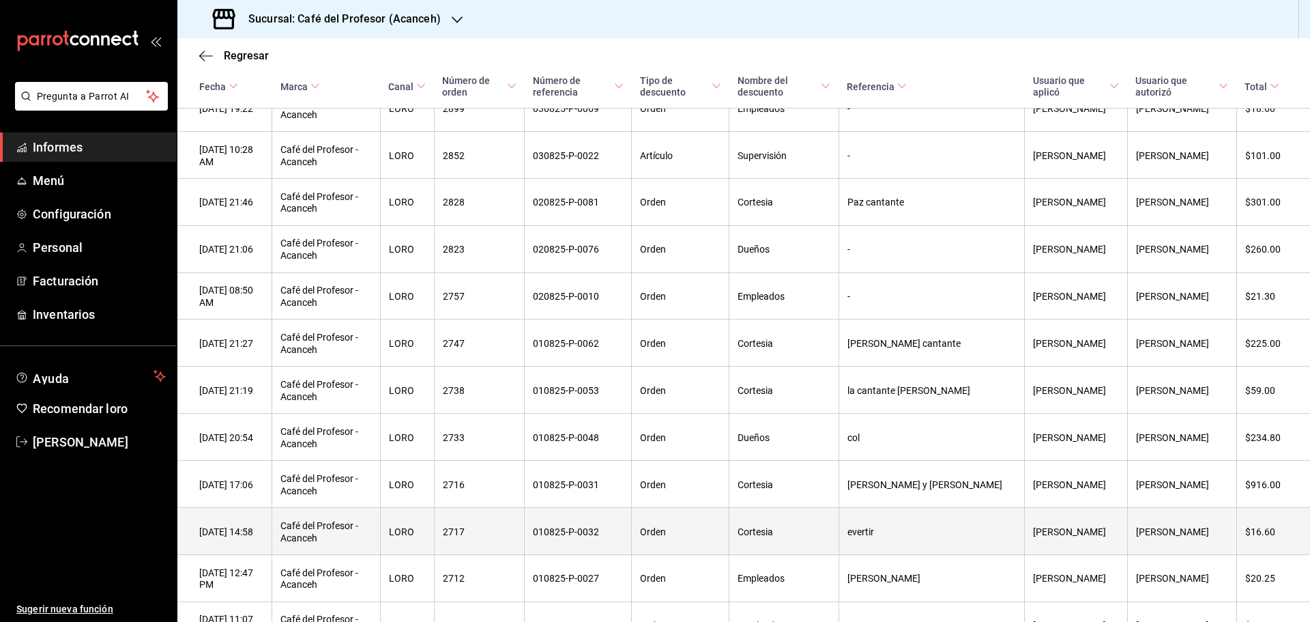
scroll to position [2114, 0]
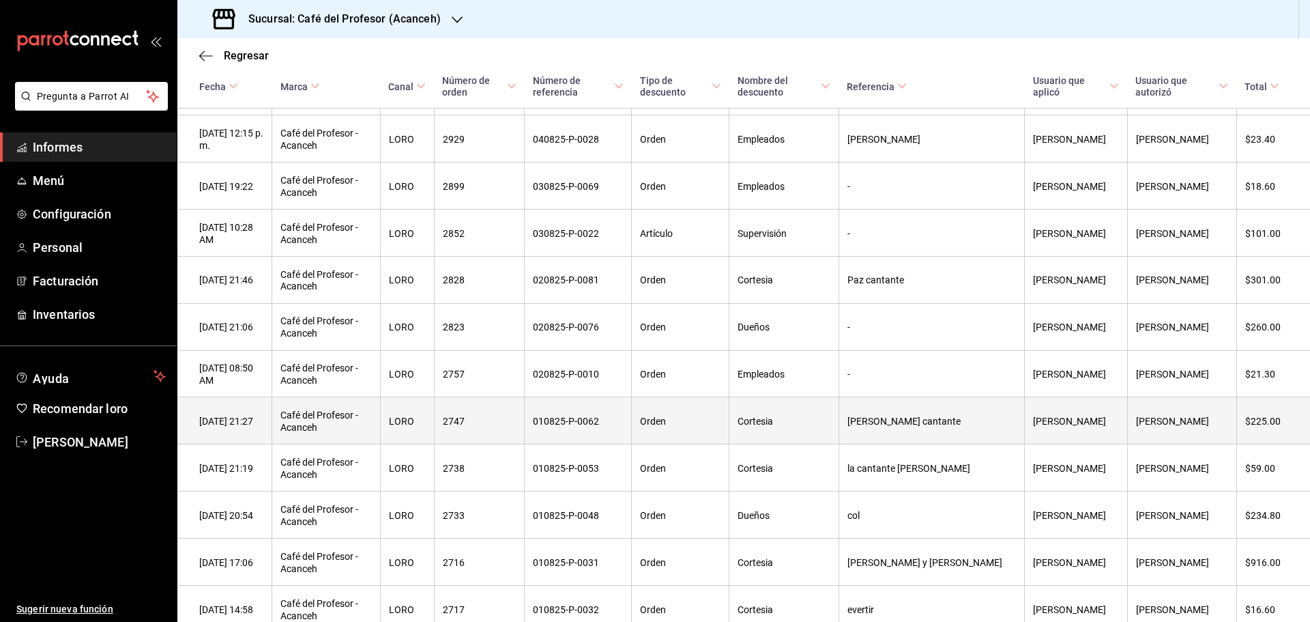
click at [932, 414] on th "[PERSON_NAME] cantante" at bounding box center [931, 420] width 186 height 47
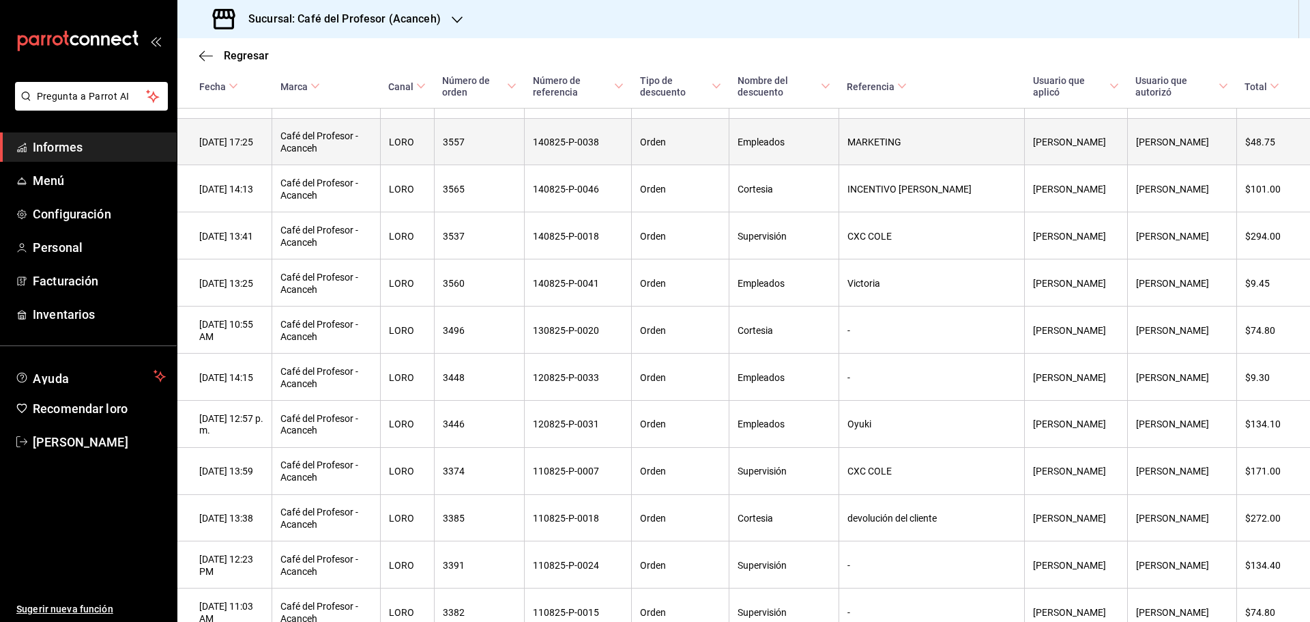
scroll to position [476, 0]
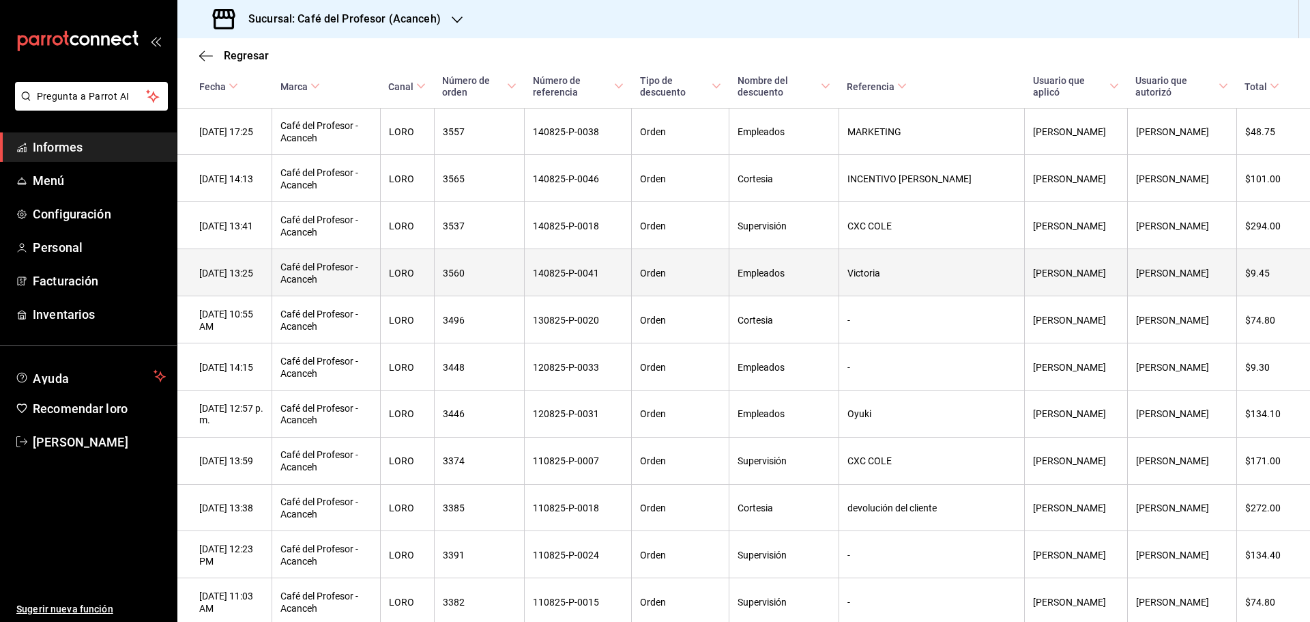
click at [931, 283] on th "Victoria" at bounding box center [931, 272] width 186 height 47
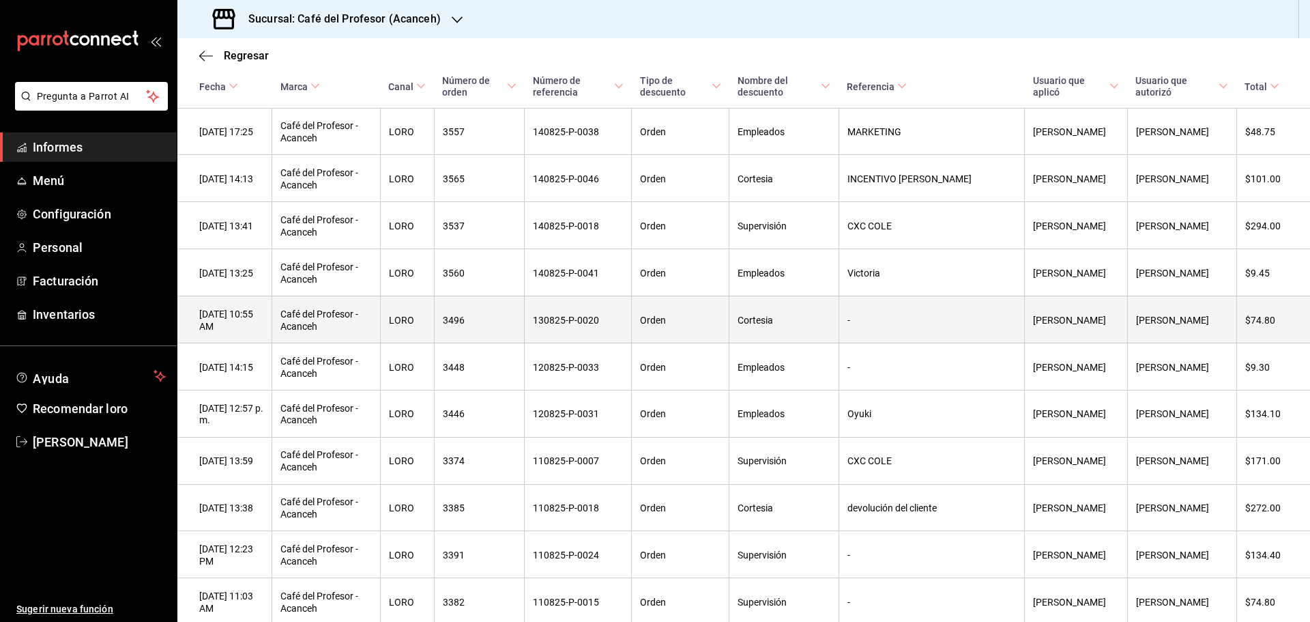
click at [939, 325] on th "-" at bounding box center [931, 319] width 186 height 47
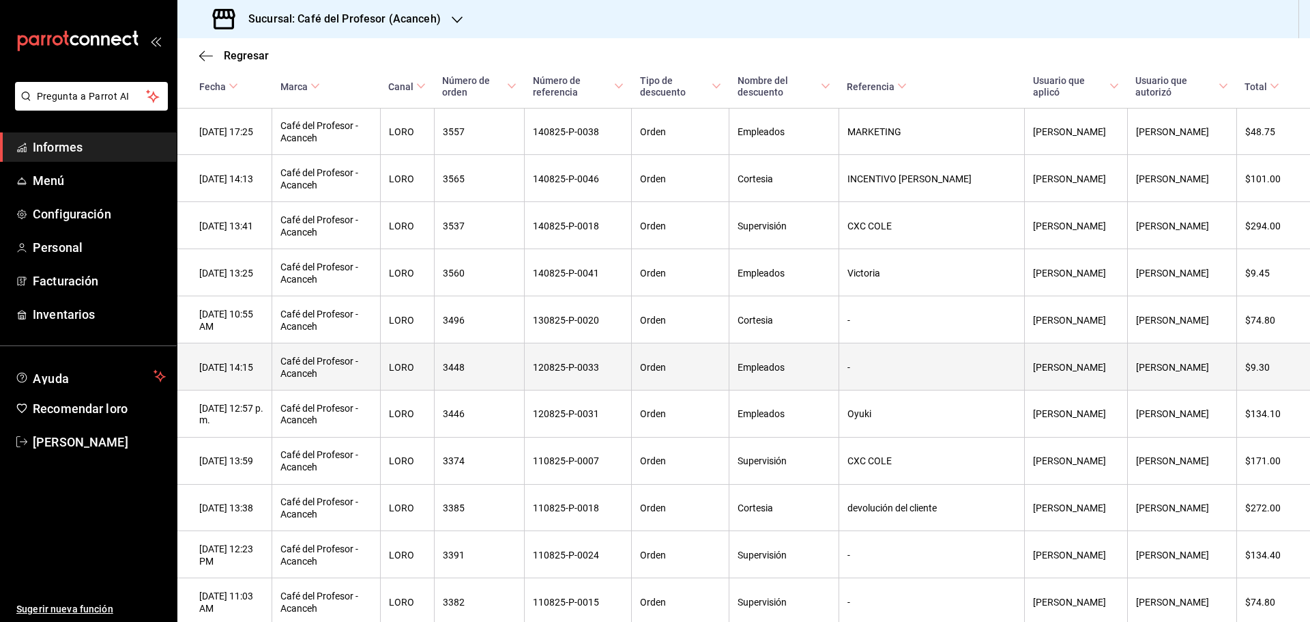
click at [935, 360] on th "-" at bounding box center [931, 365] width 186 height 47
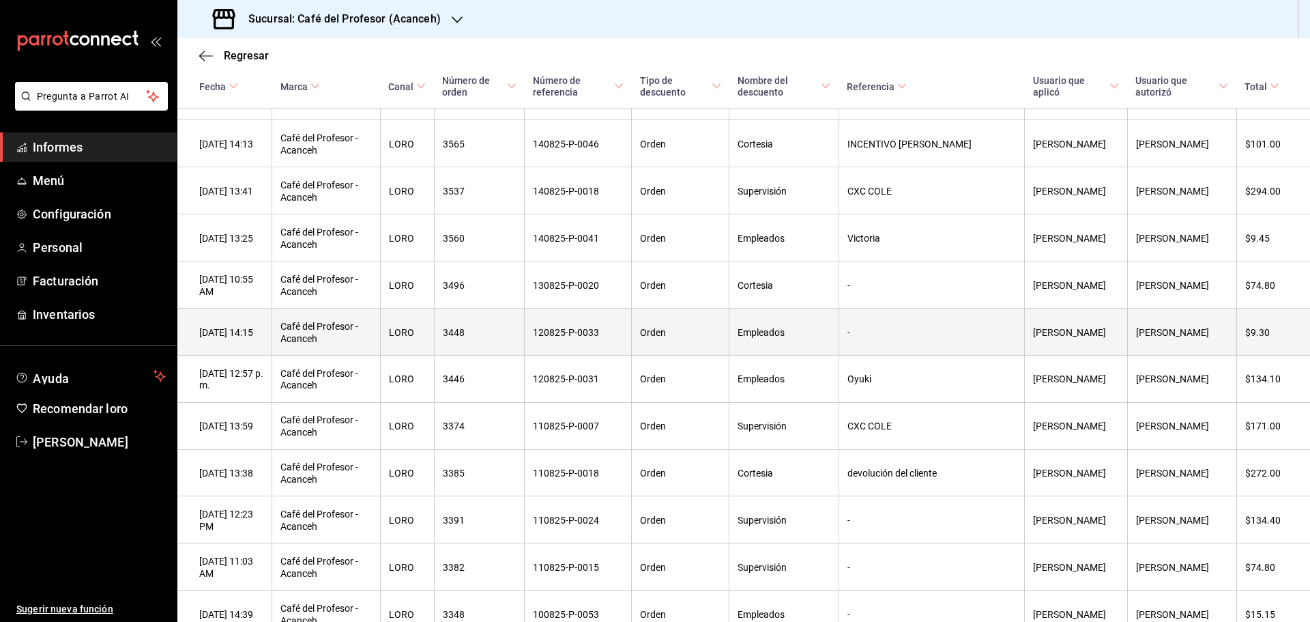
scroll to position [544, 0]
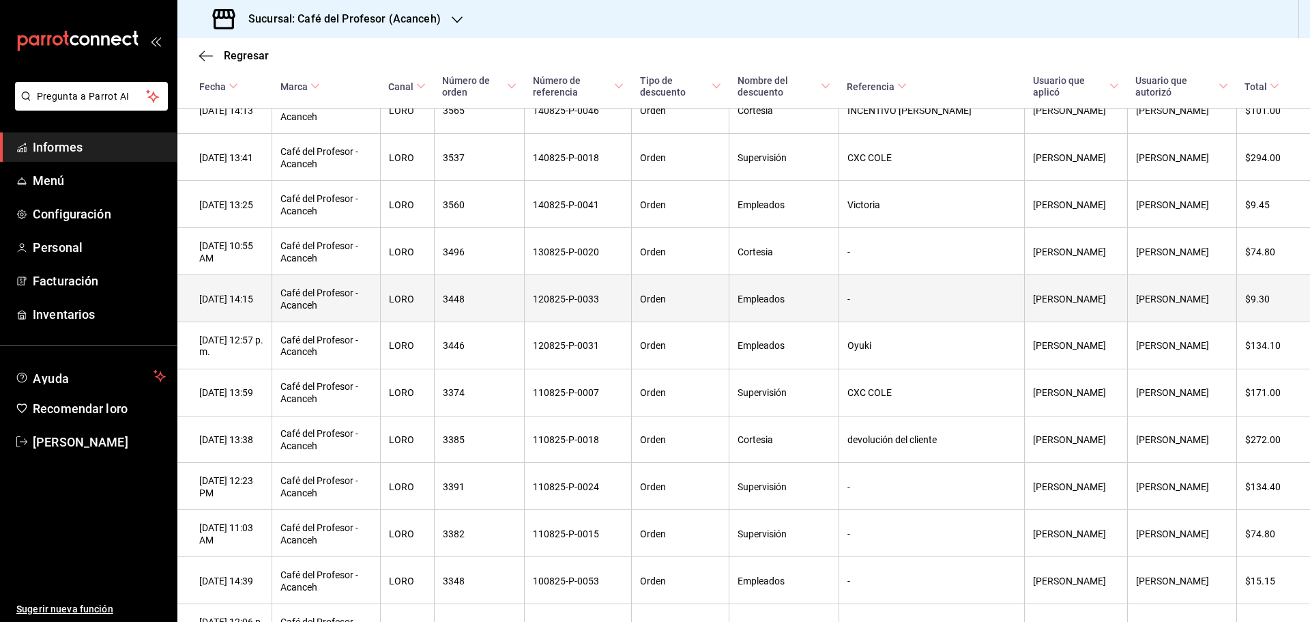
click at [935, 360] on th "Oyuki" at bounding box center [931, 344] width 186 height 47
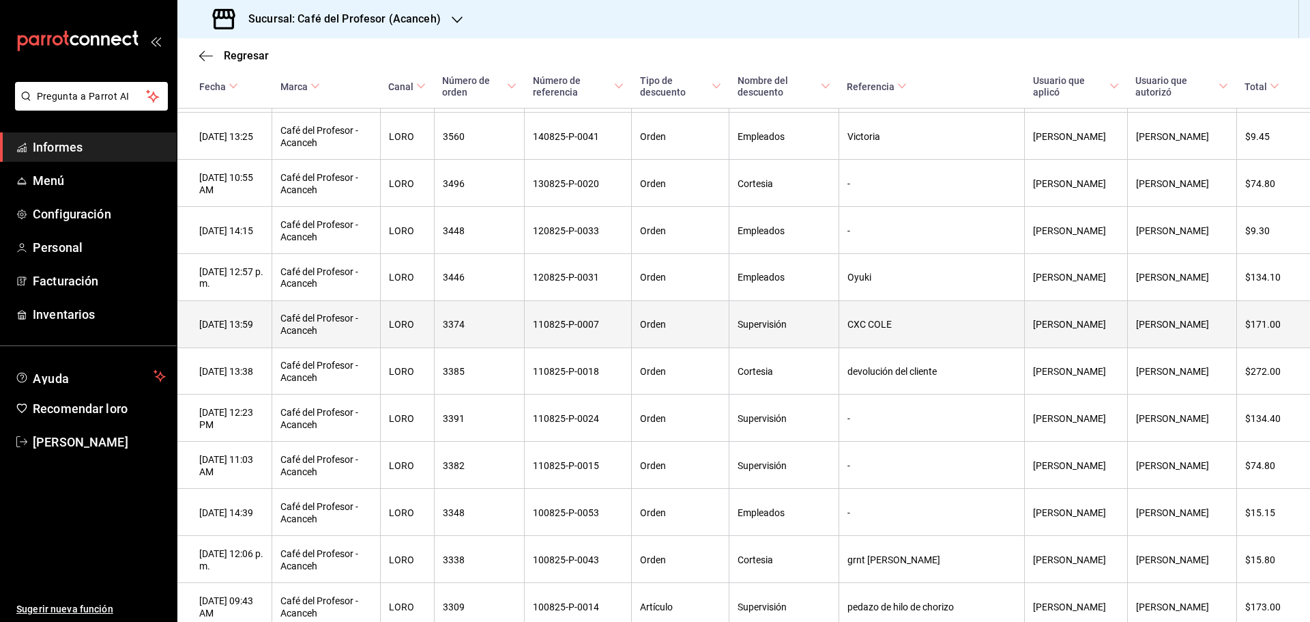
click at [932, 337] on th "CXC COLE" at bounding box center [931, 323] width 186 height 47
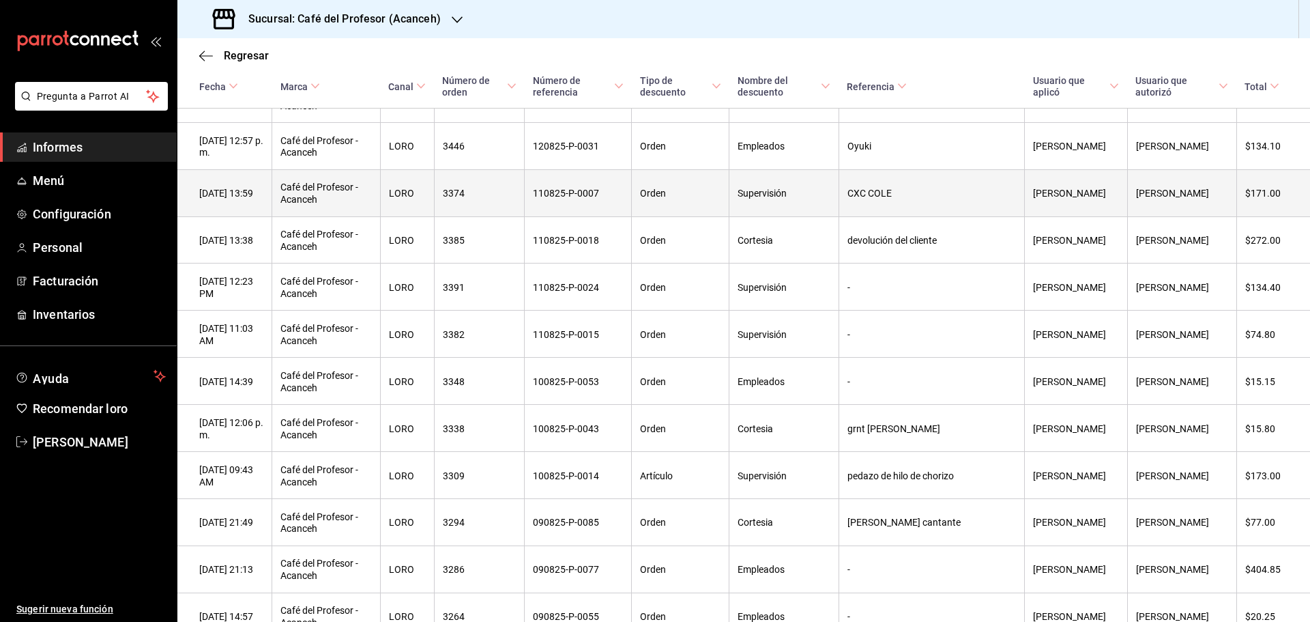
scroll to position [749, 0]
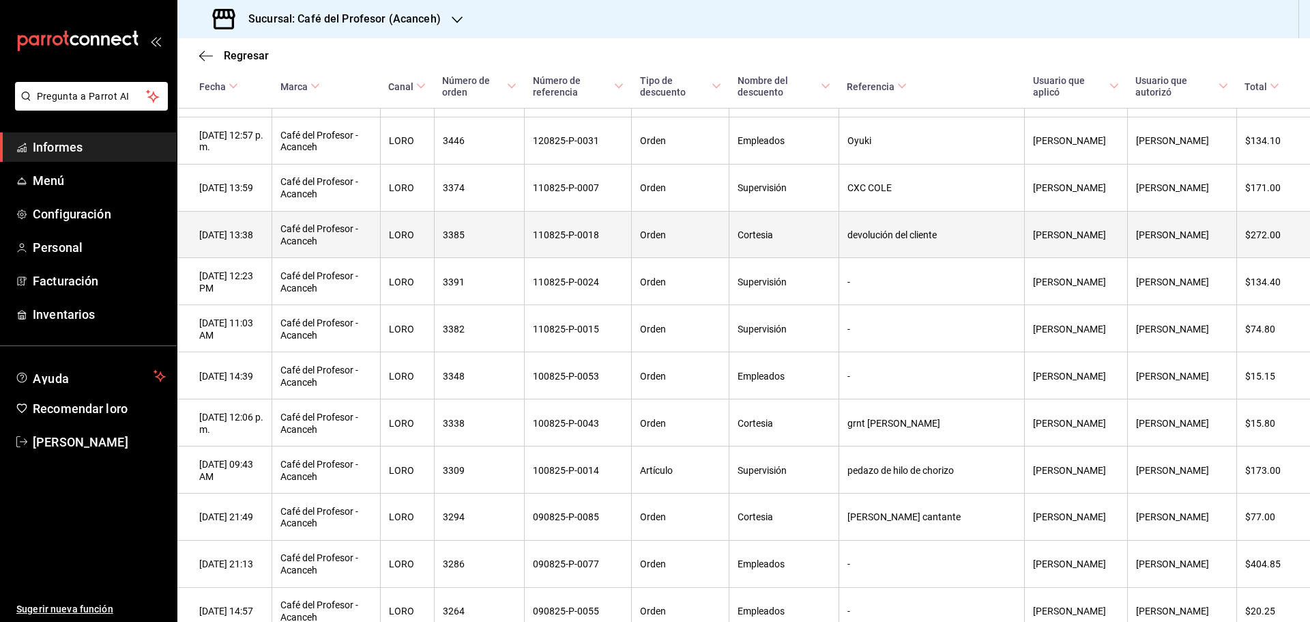
click at [919, 239] on font "devolución del cliente" at bounding box center [891, 235] width 89 height 11
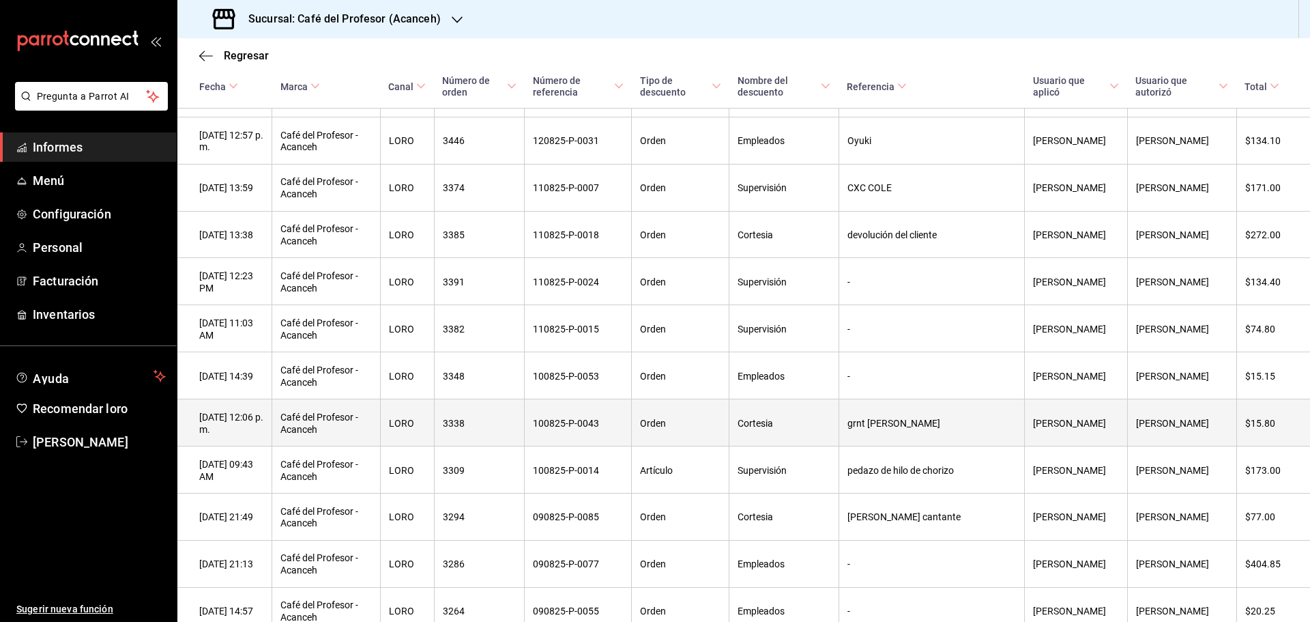
click at [924, 436] on th "grnt [PERSON_NAME]" at bounding box center [931, 422] width 186 height 47
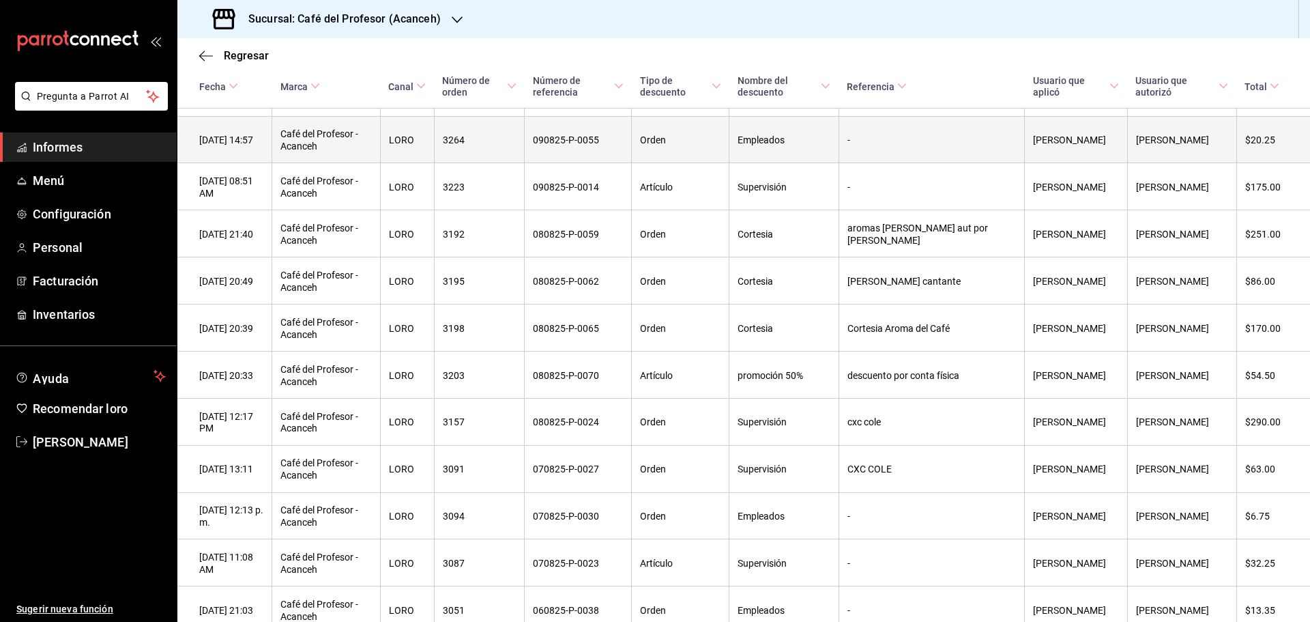
scroll to position [1228, 0]
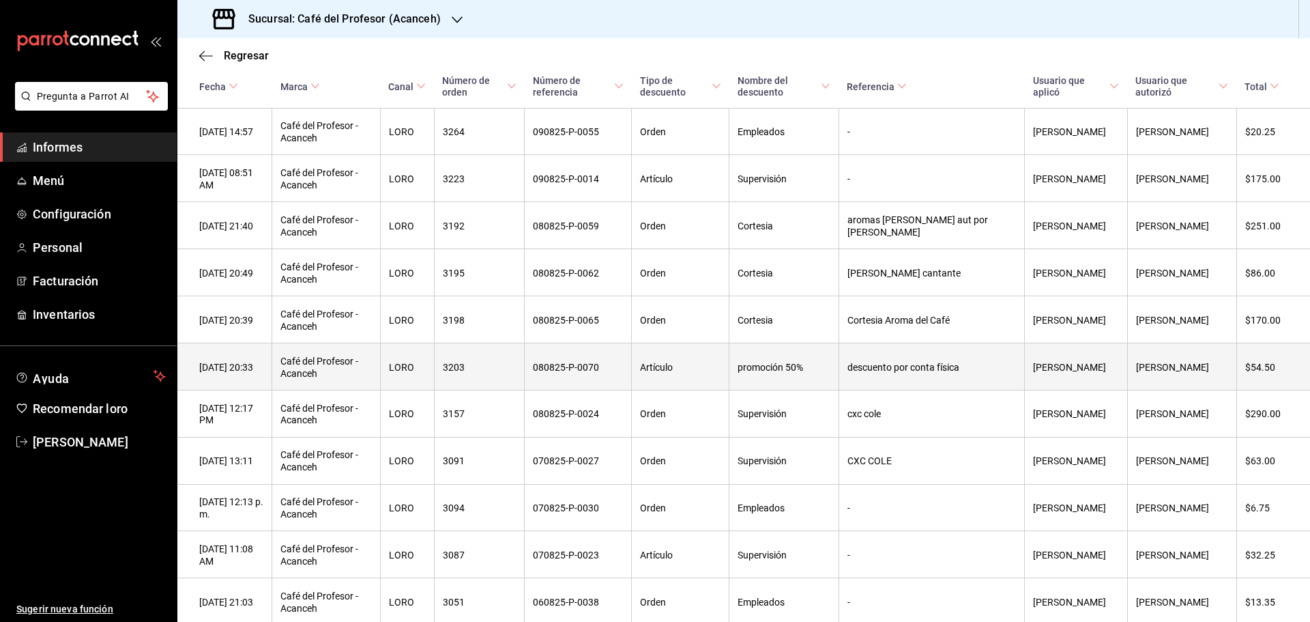
click at [948, 389] on th "descuento por conta física" at bounding box center [931, 365] width 186 height 47
click at [954, 370] on th "descuento por conta física" at bounding box center [931, 365] width 186 height 47
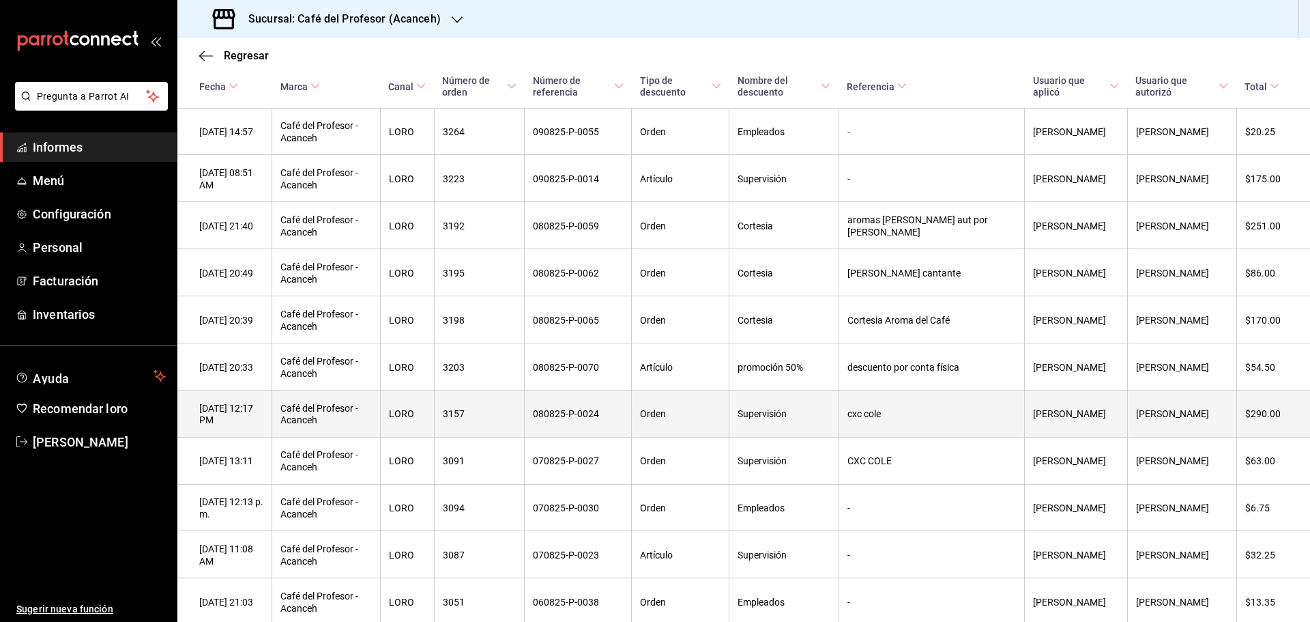
click at [950, 415] on th "cxc cole" at bounding box center [931, 413] width 186 height 47
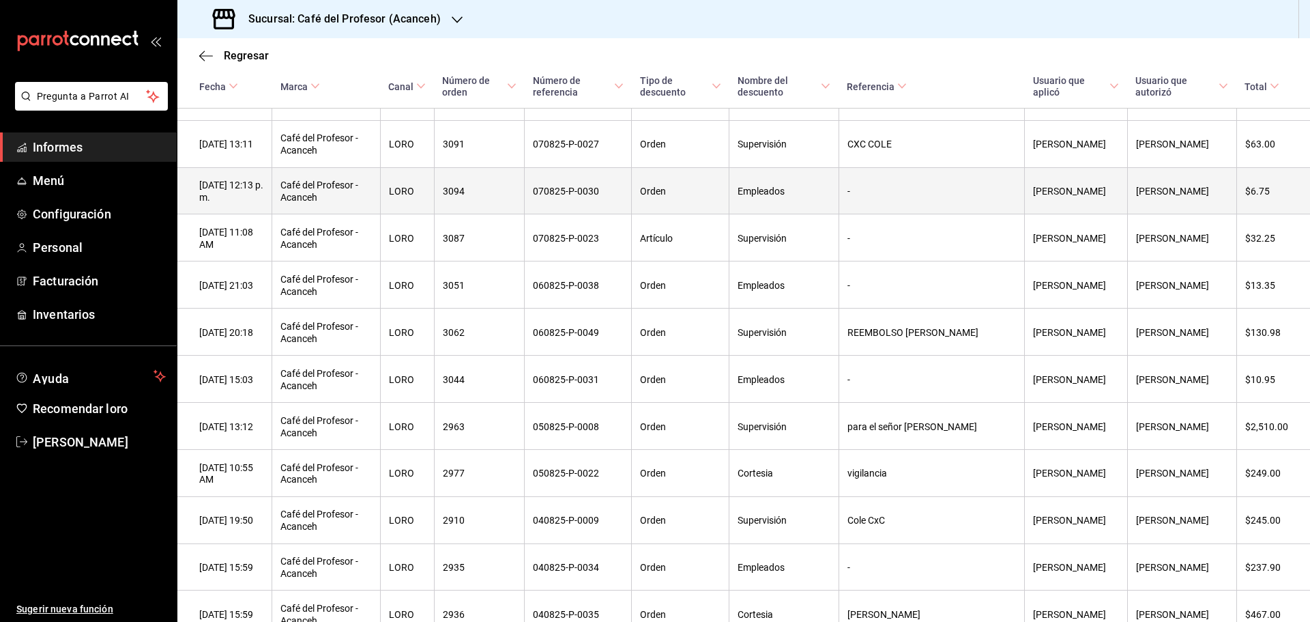
scroll to position [1569, 0]
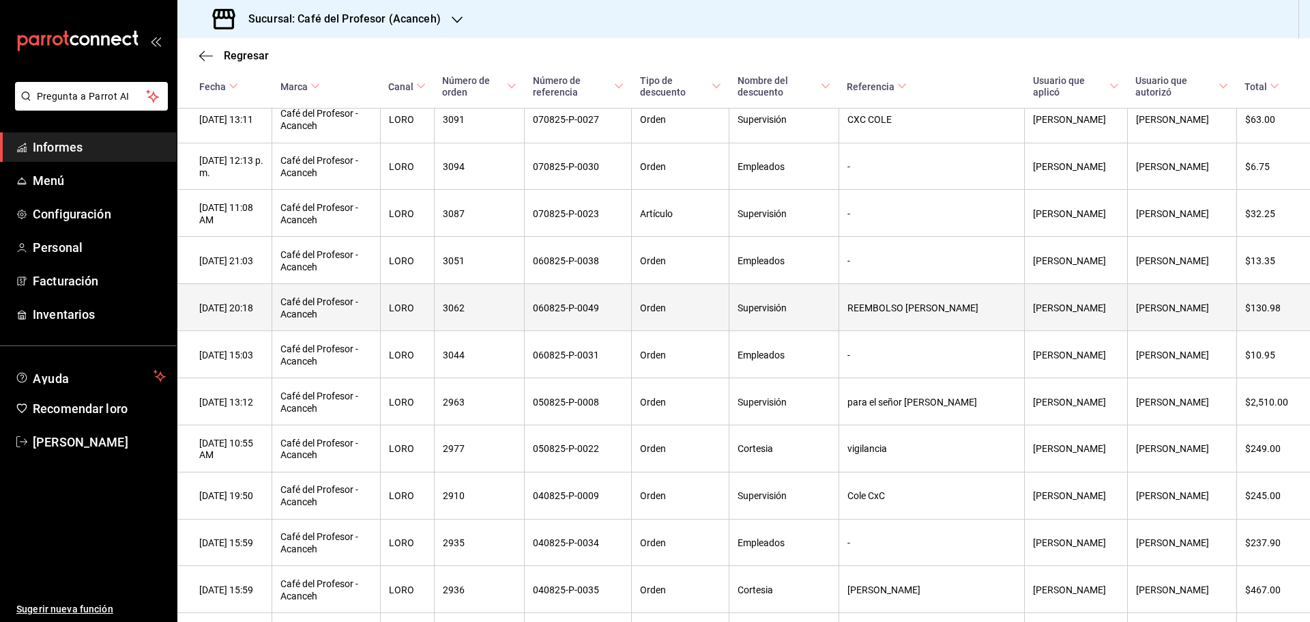
click at [944, 313] on font "REEMBOLSO [PERSON_NAME]" at bounding box center [912, 307] width 131 height 11
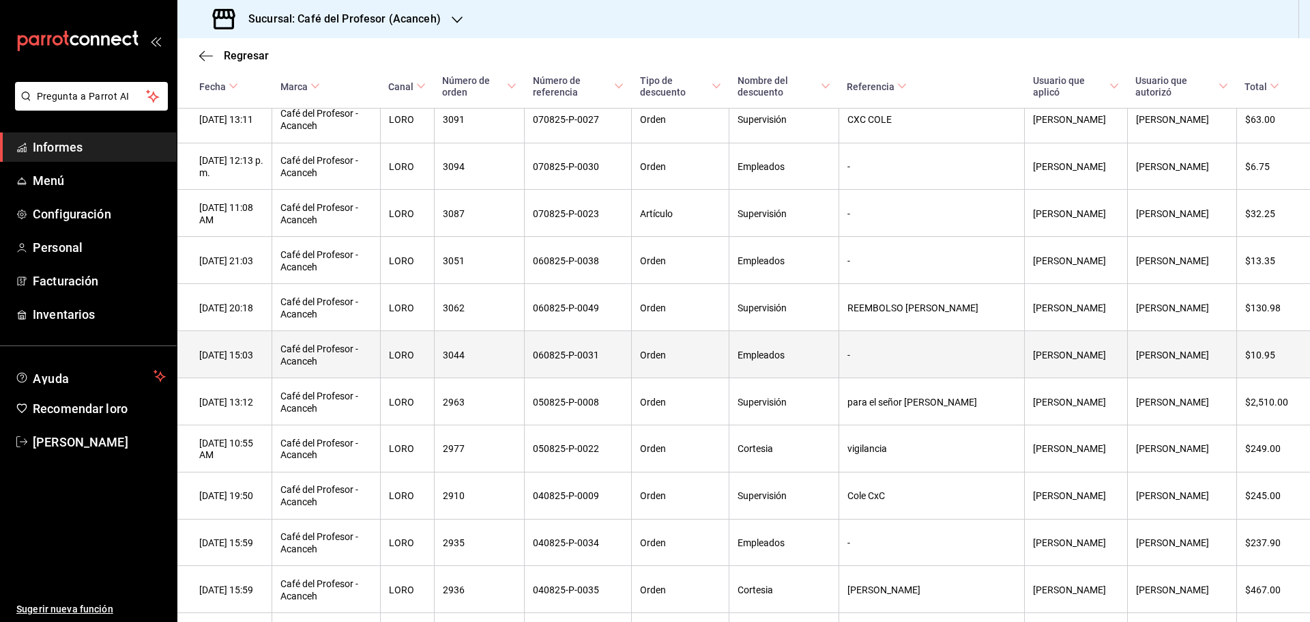
click at [933, 364] on th "-" at bounding box center [931, 354] width 186 height 47
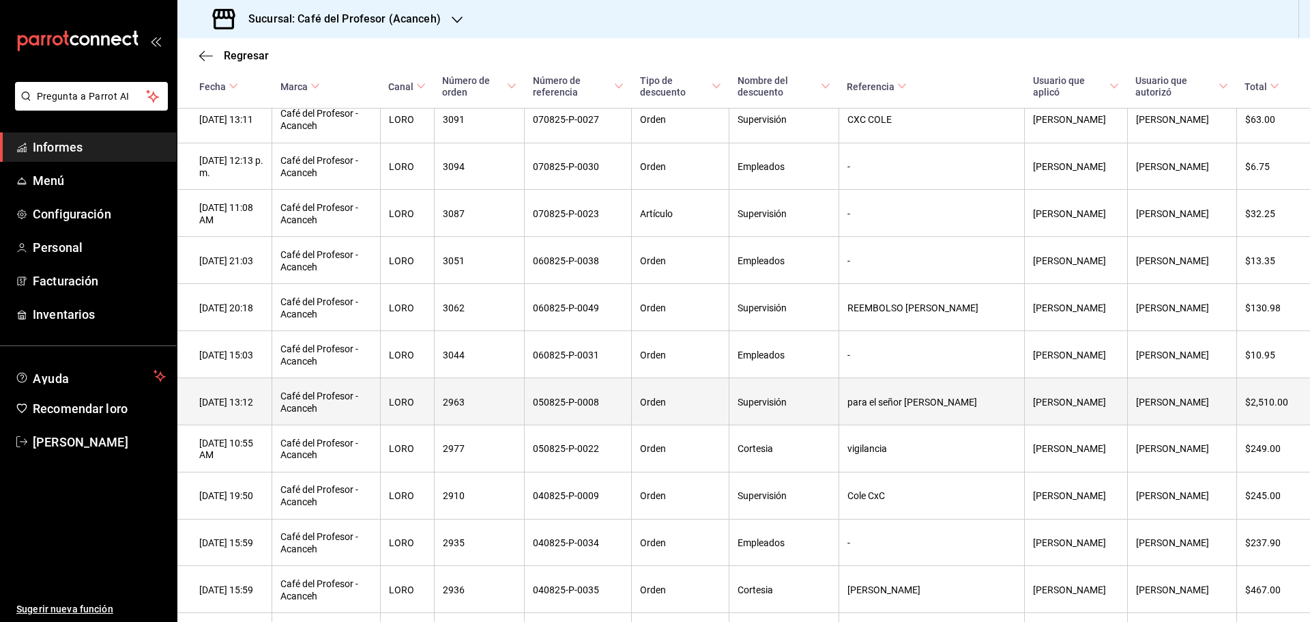
click at [935, 407] on font "para el señor [PERSON_NAME]" at bounding box center [912, 401] width 130 height 11
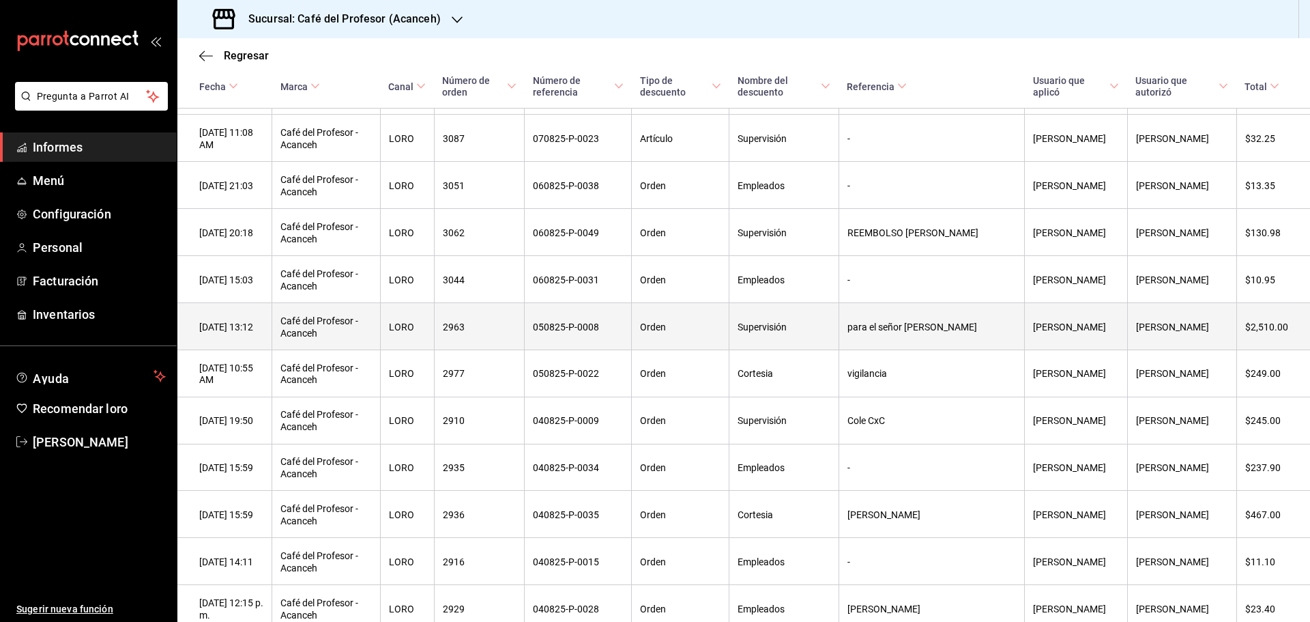
scroll to position [1706, 0]
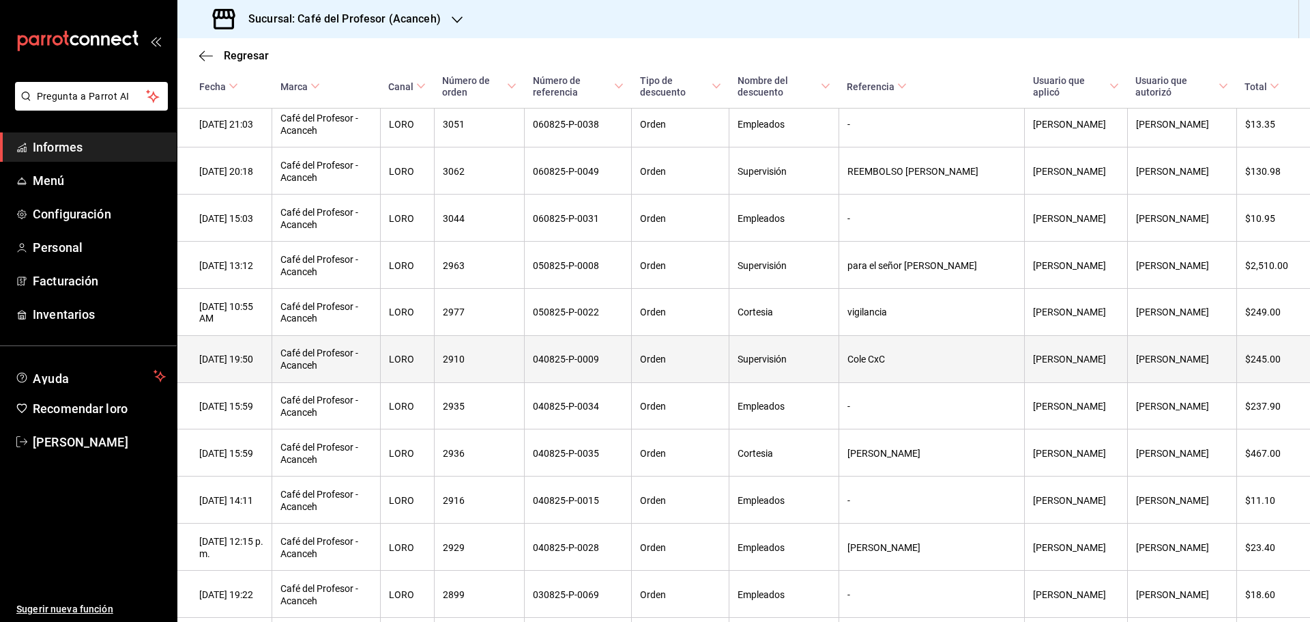
click at [885, 365] on font "Cole CxC" at bounding box center [866, 359] width 38 height 11
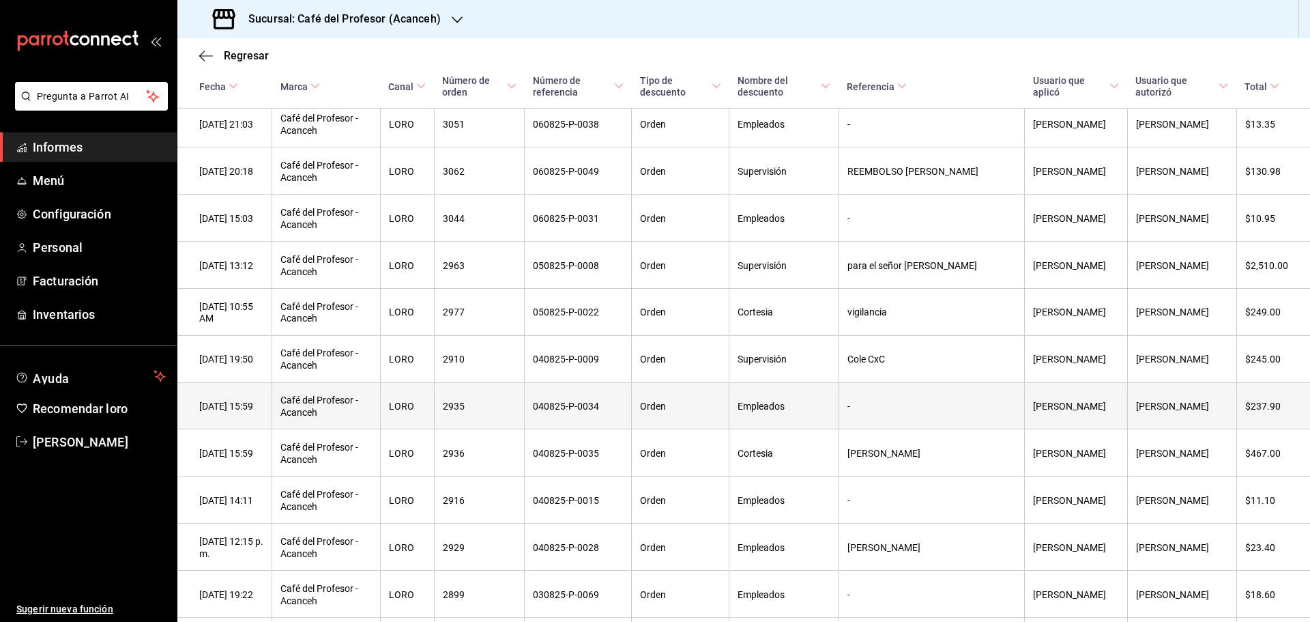
click at [931, 420] on th "-" at bounding box center [931, 405] width 186 height 47
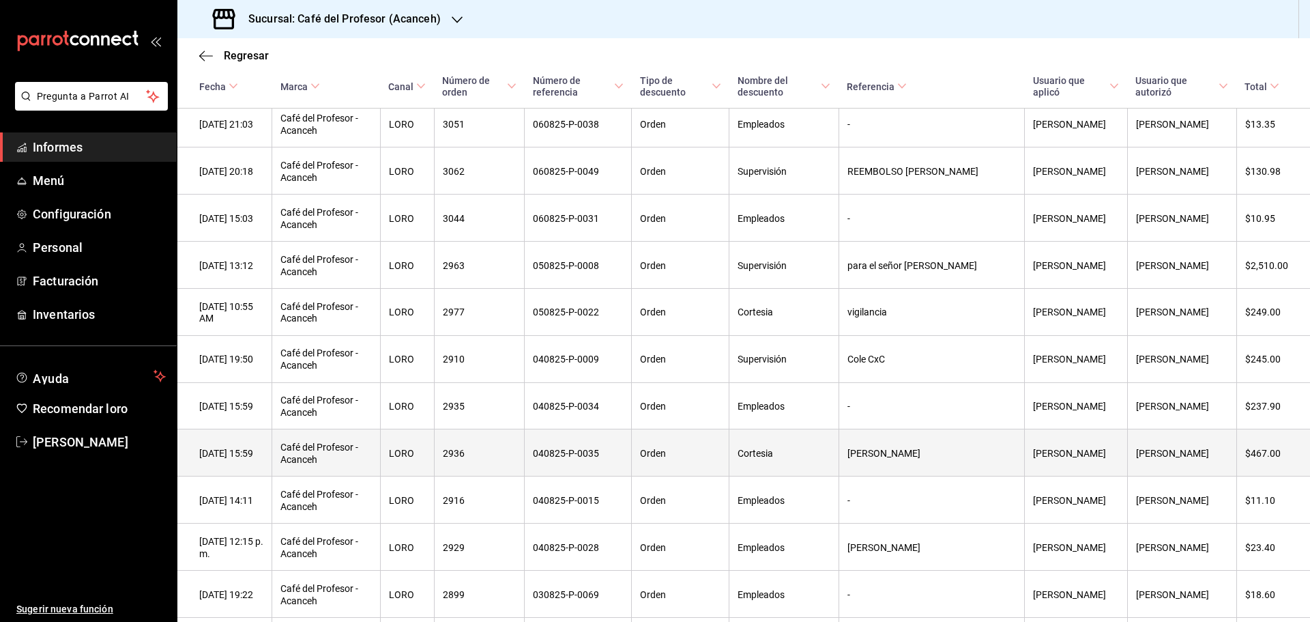
click at [933, 474] on th "[PERSON_NAME]" at bounding box center [931, 452] width 186 height 47
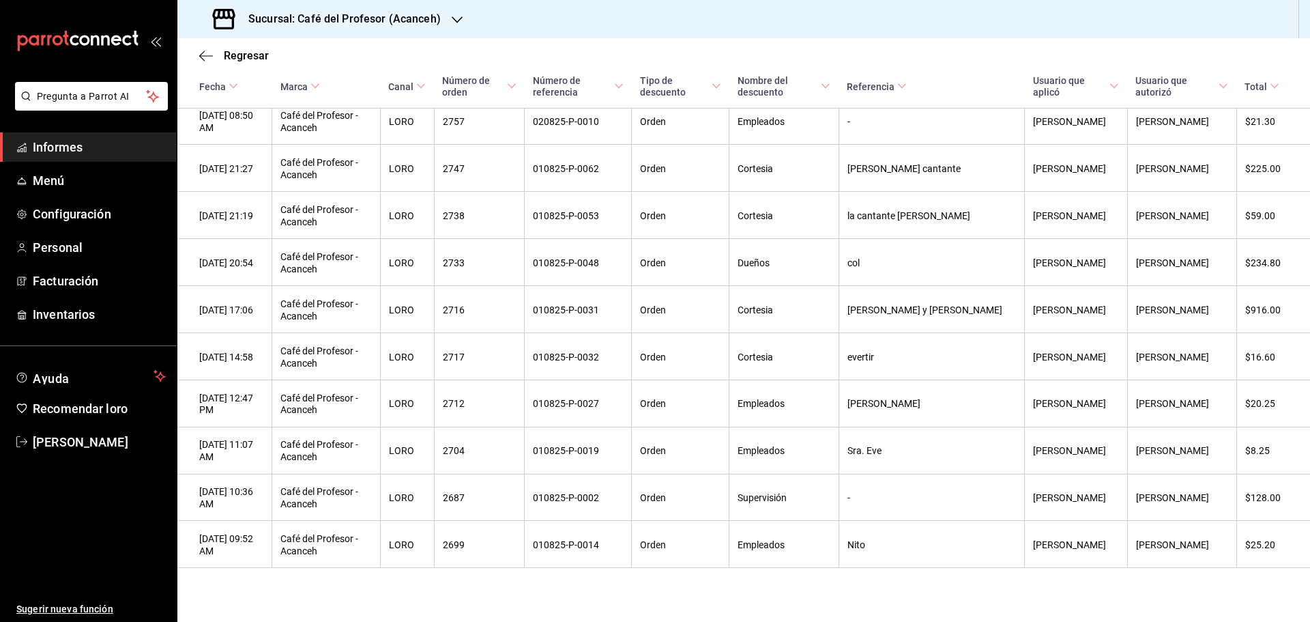
scroll to position [2386, 0]
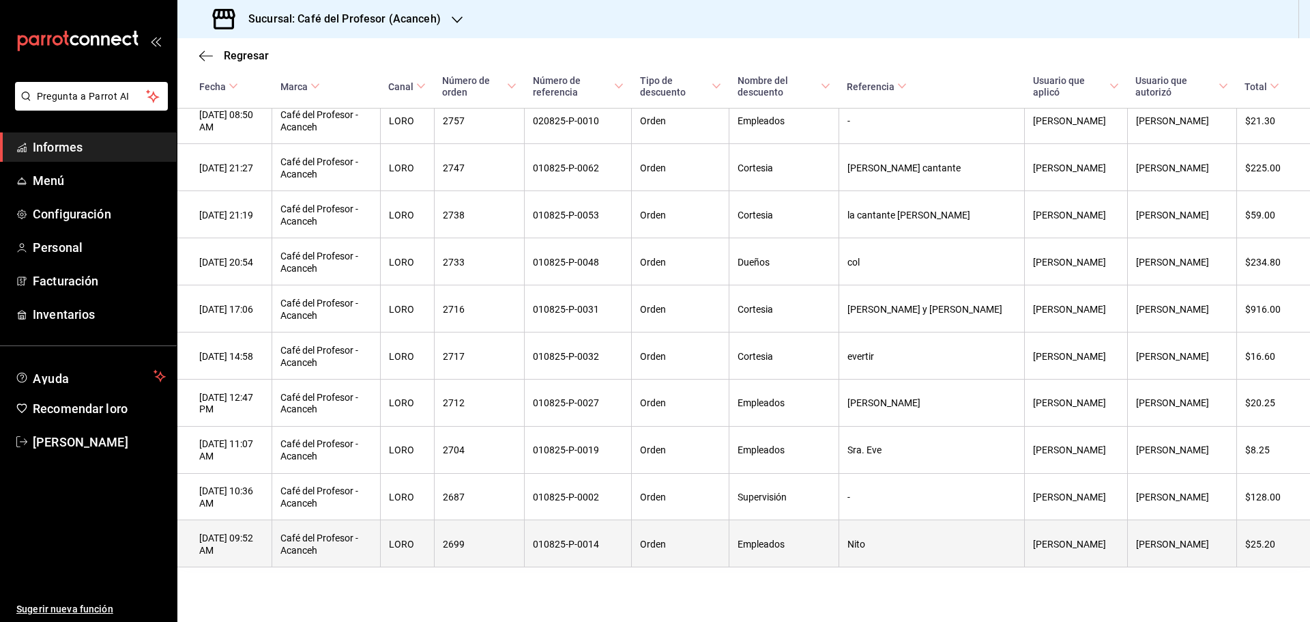
click at [926, 545] on th "Nito" at bounding box center [931, 543] width 186 height 47
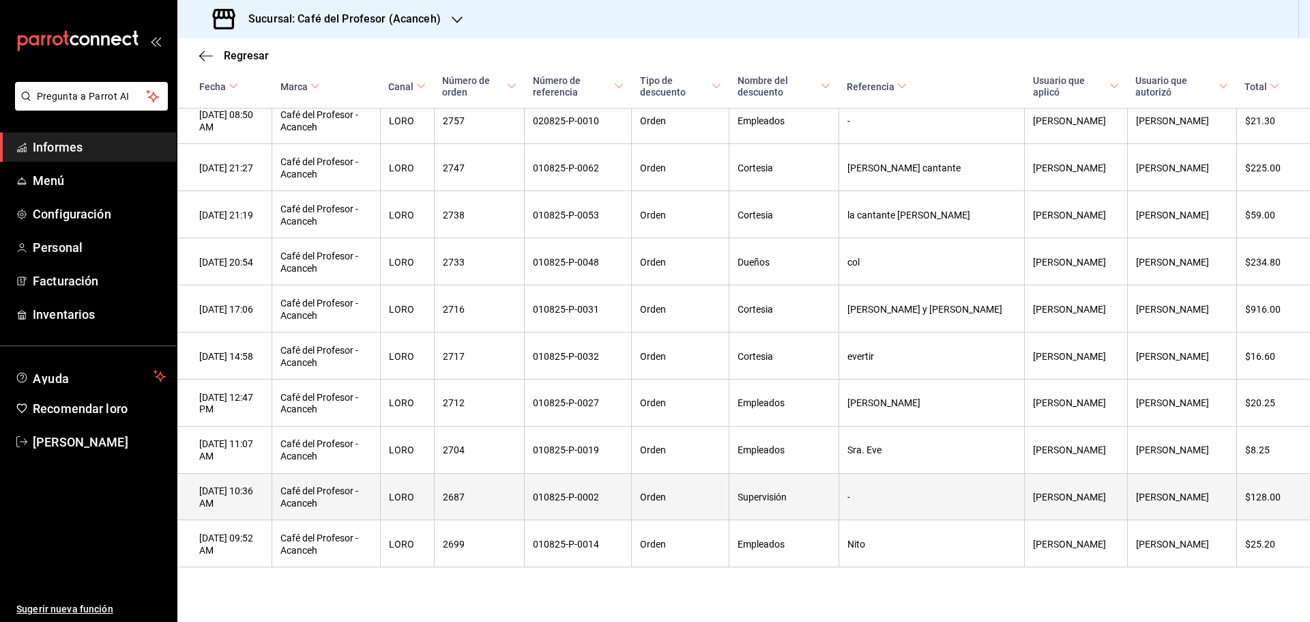
click at [909, 503] on th "-" at bounding box center [931, 496] width 186 height 47
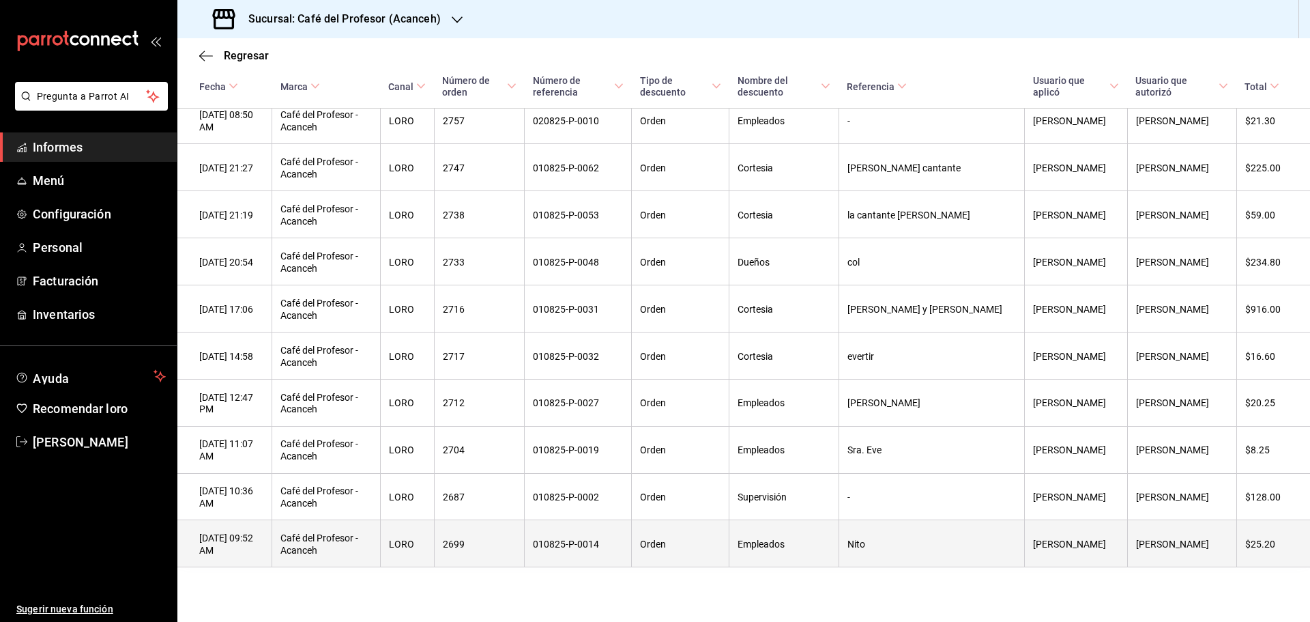
click at [918, 541] on th "Nito" at bounding box center [931, 543] width 186 height 47
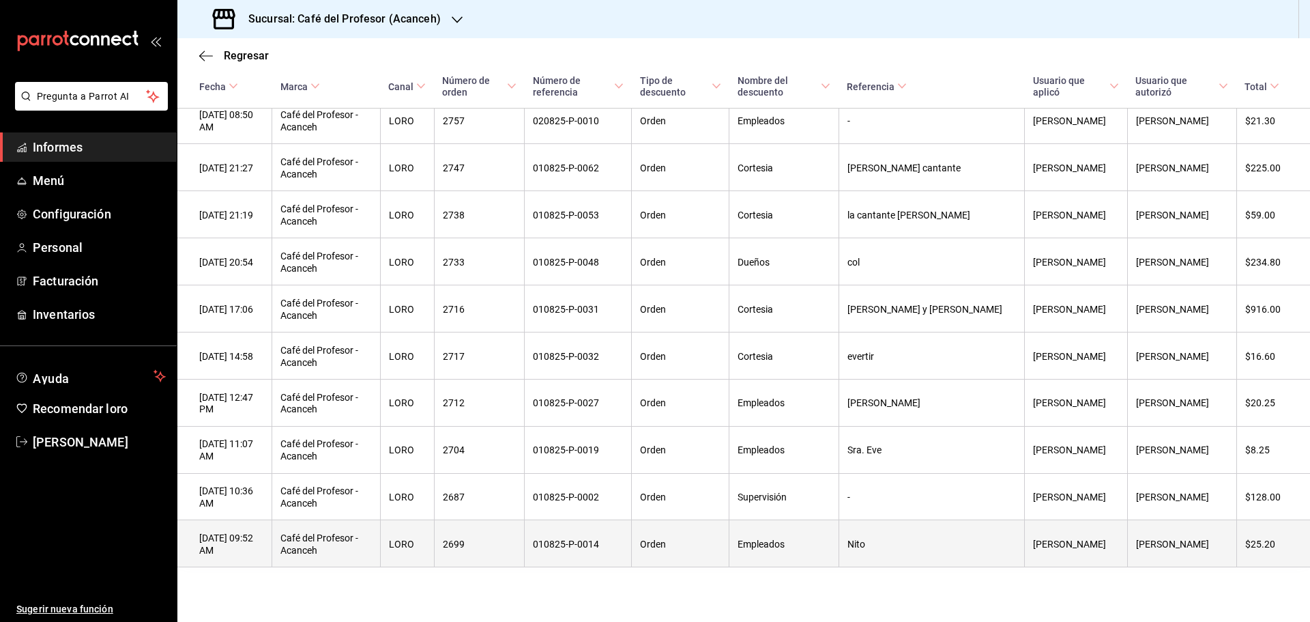
click at [923, 559] on th "Nito" at bounding box center [931, 543] width 186 height 47
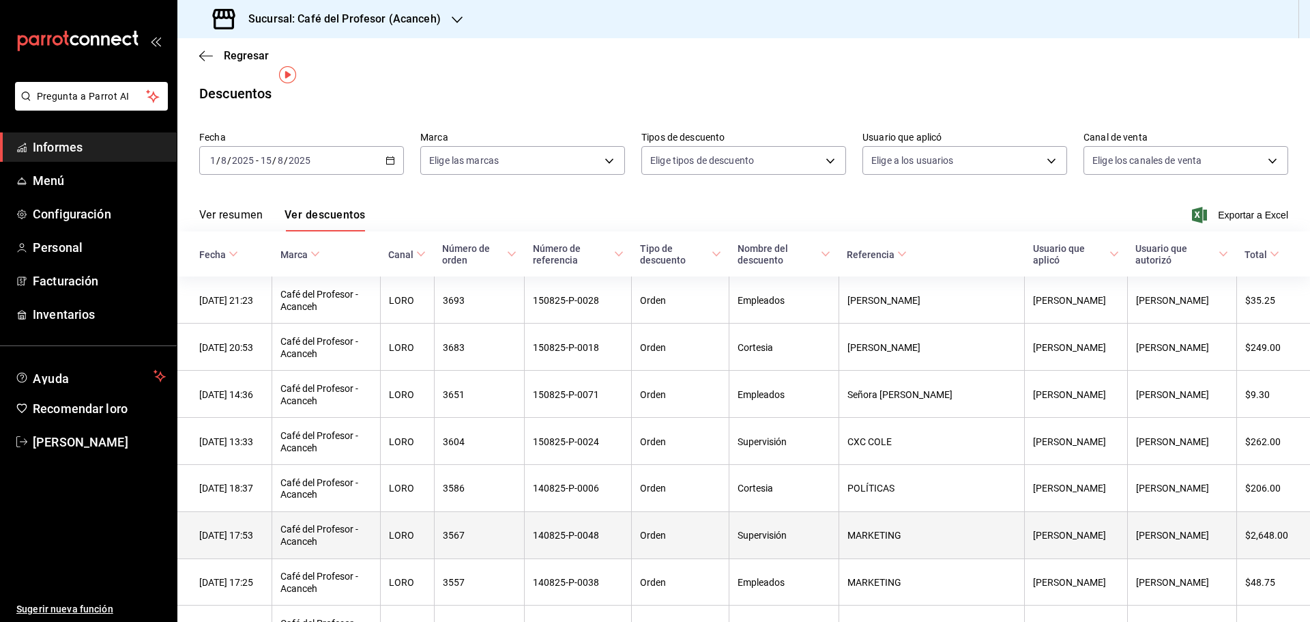
scroll to position [0, 0]
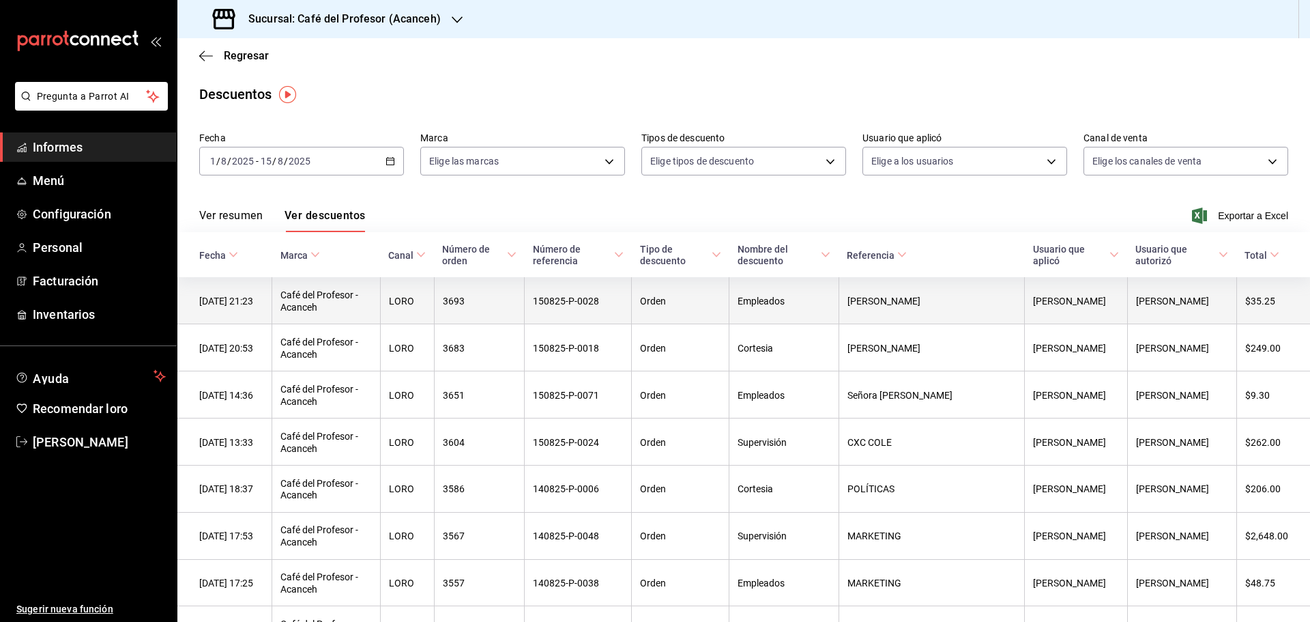
click at [946, 296] on th "[PERSON_NAME]" at bounding box center [931, 300] width 186 height 46
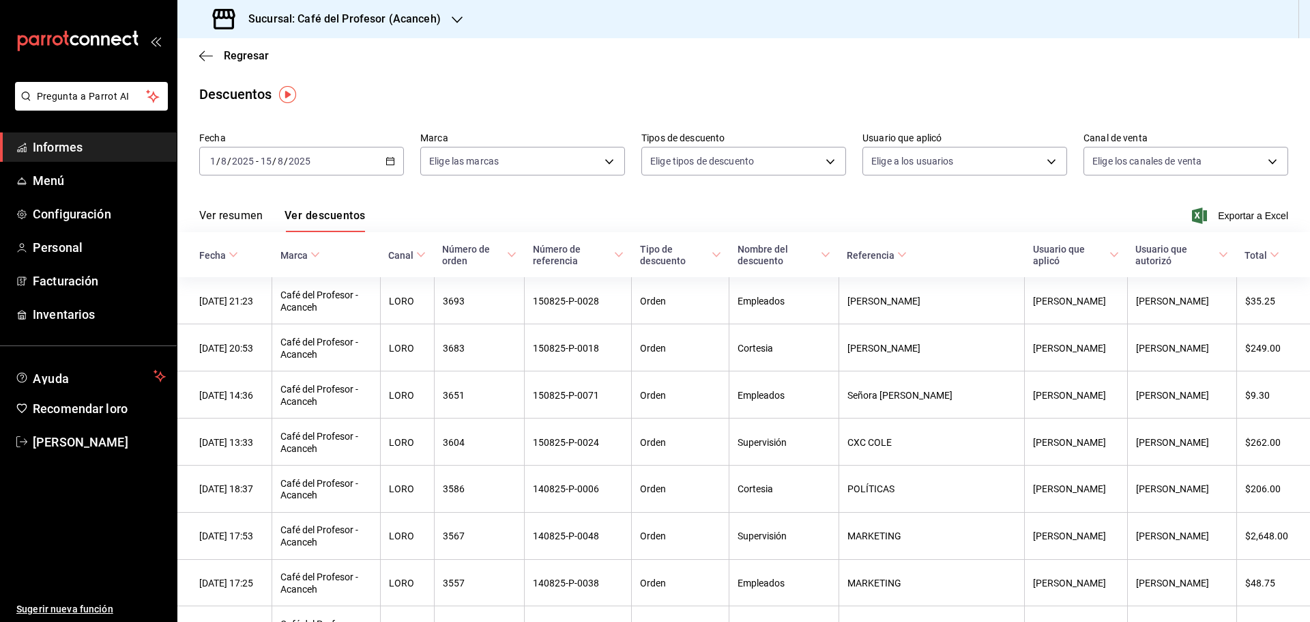
click at [543, 70] on div "Regresar" at bounding box center [743, 55] width 1132 height 35
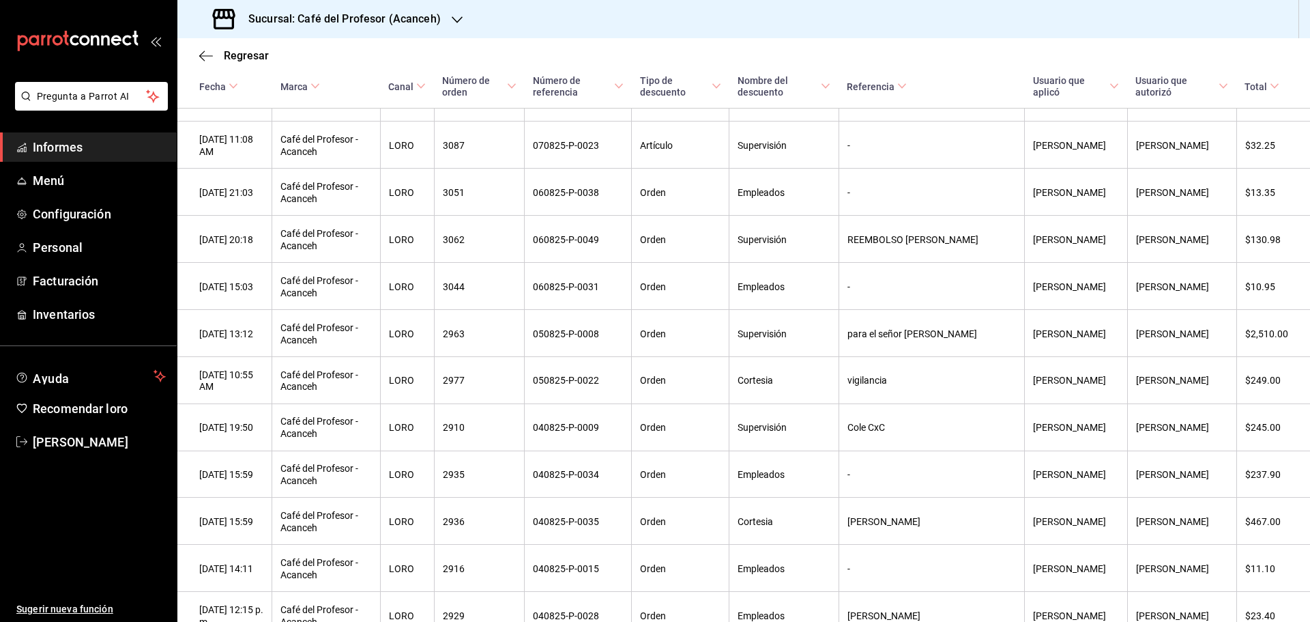
scroll to position [1774, 0]
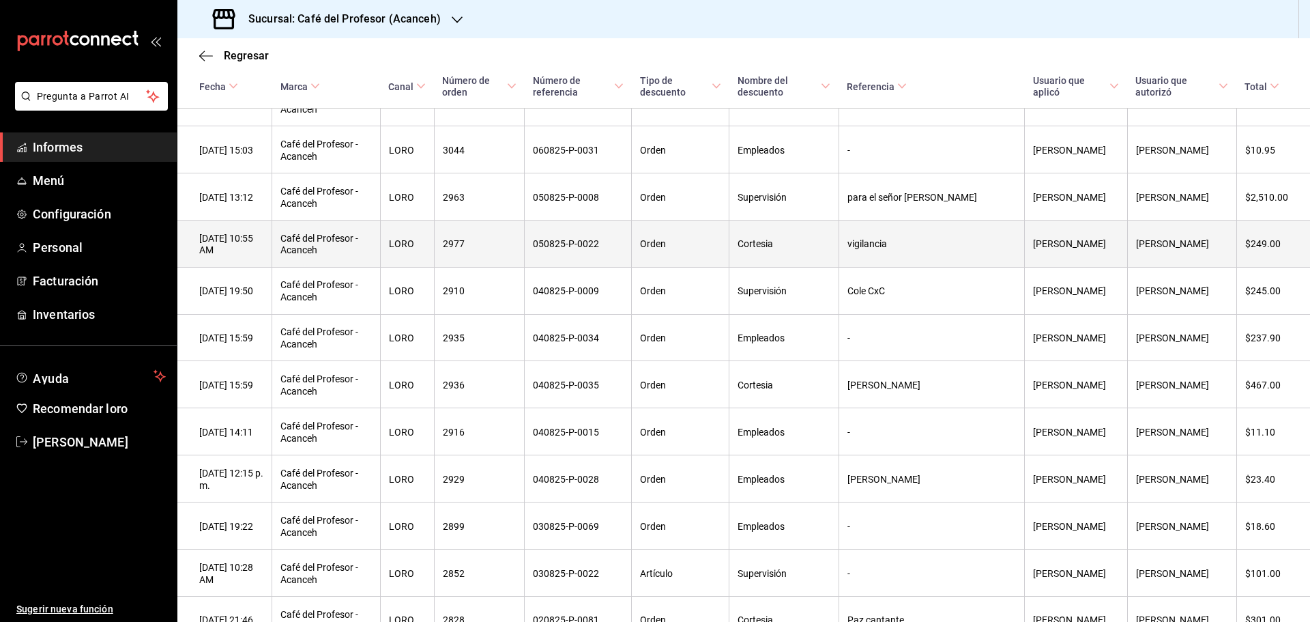
click at [906, 267] on th "vigilancia" at bounding box center [931, 243] width 186 height 47
click at [887, 250] on font "vigilancia" at bounding box center [867, 244] width 40 height 11
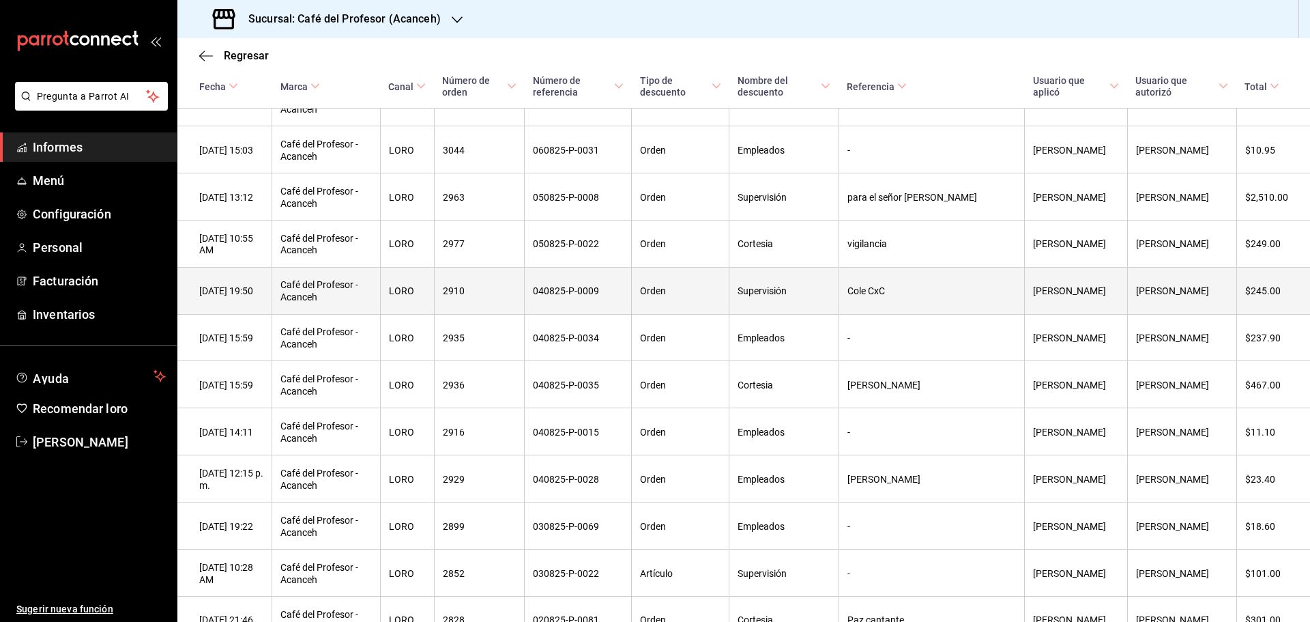
click at [885, 297] on font "Cole CxC" at bounding box center [866, 291] width 38 height 11
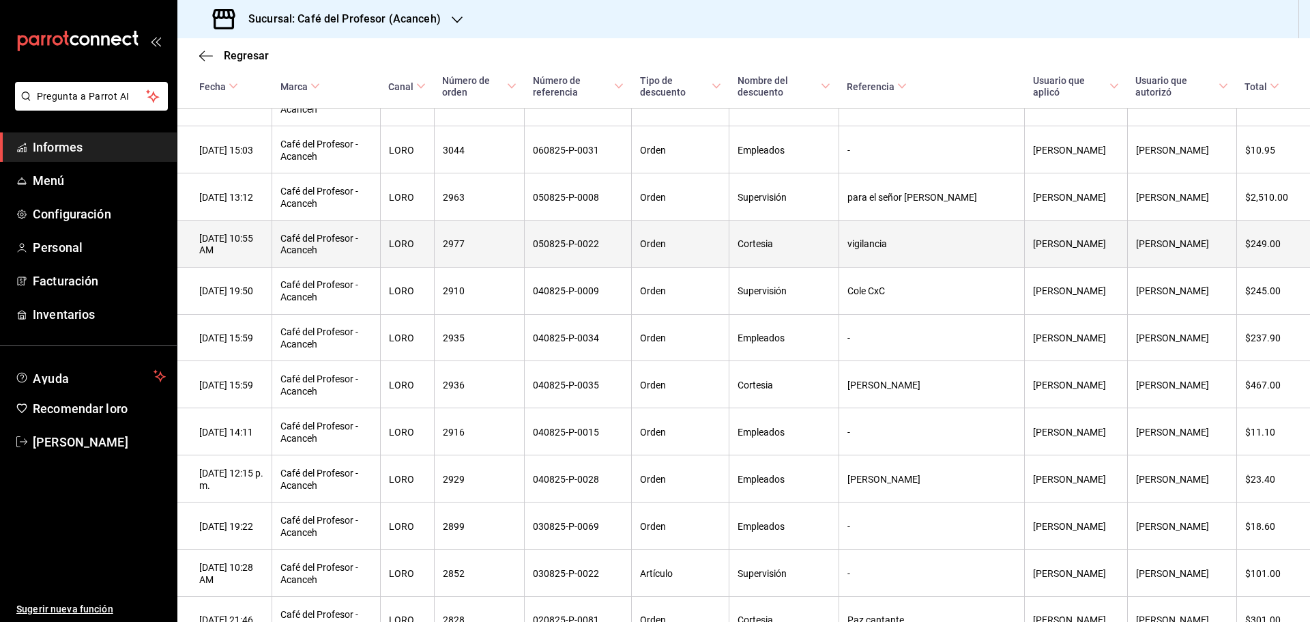
click at [929, 267] on th "vigilancia" at bounding box center [931, 243] width 186 height 47
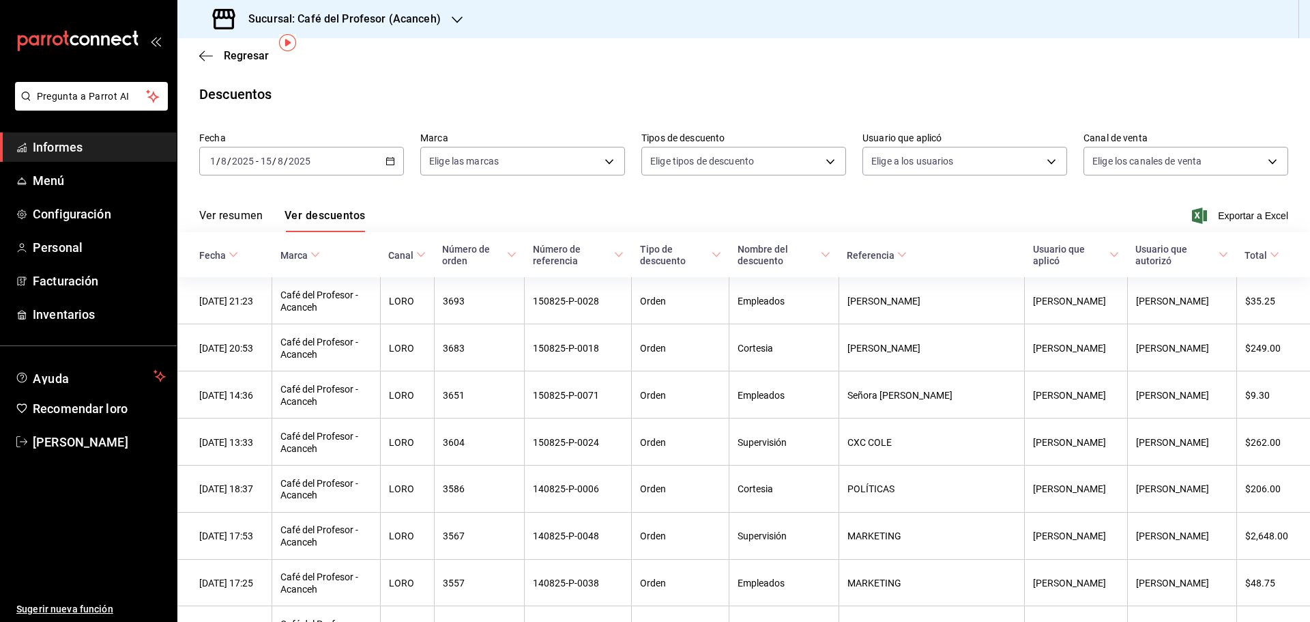
scroll to position [205, 0]
